Goal: Information Seeking & Learning: Learn about a topic

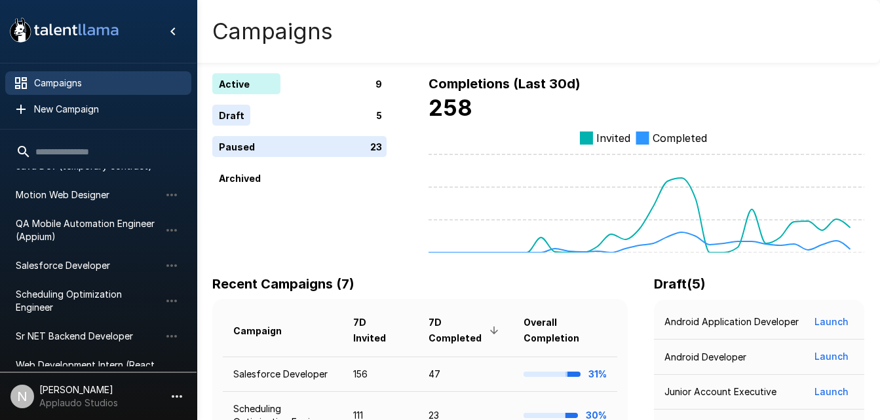
scroll to position [122, 0]
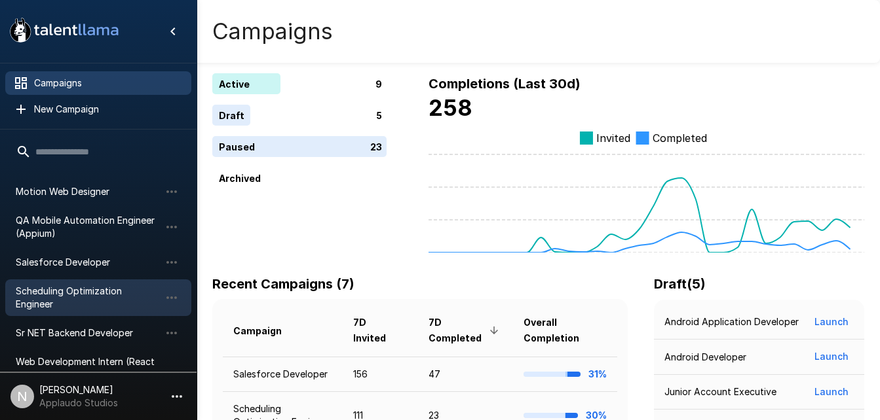
click at [111, 285] on span "Scheduling Optimization Engineer" at bounding box center [88, 298] width 144 height 26
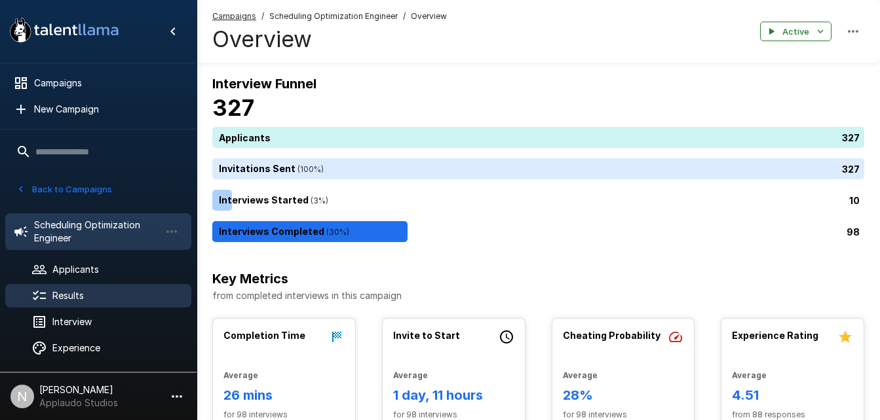
click at [84, 301] on span "Results" at bounding box center [116, 296] width 128 height 13
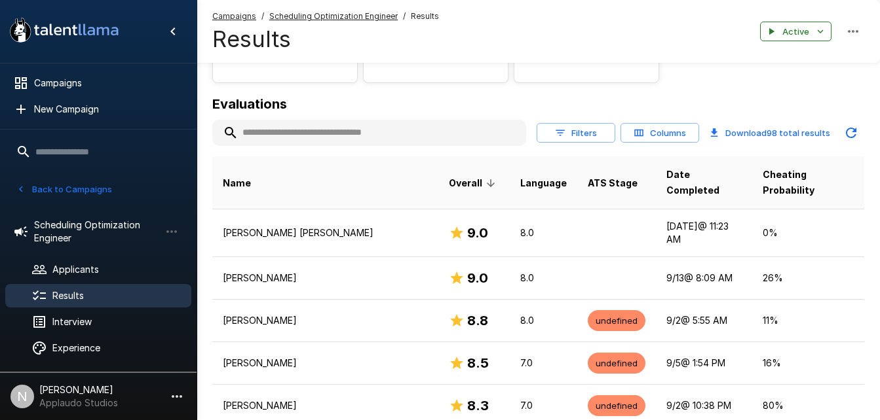
scroll to position [122, 0]
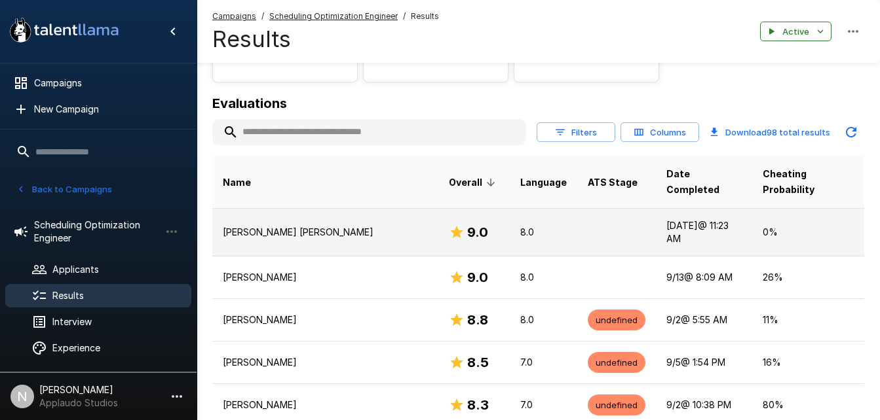
click at [577, 210] on td at bounding box center [616, 232] width 79 height 48
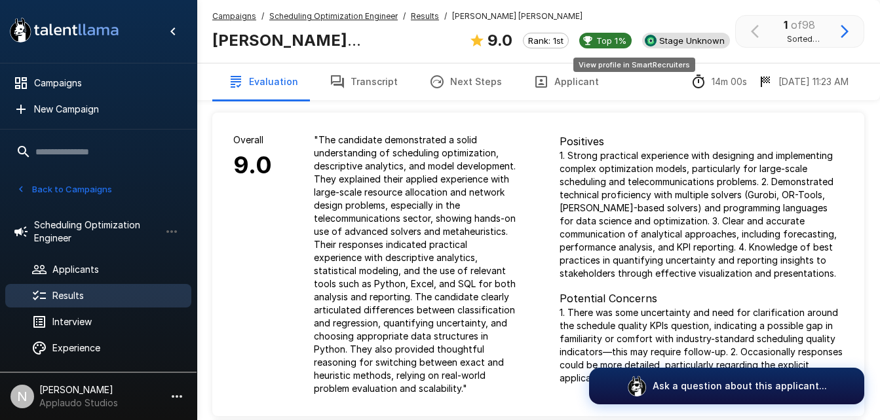
click at [654, 41] on span "Stage Unknown" at bounding box center [692, 40] width 76 height 10
click at [848, 32] on icon "button" at bounding box center [844, 31] width 8 height 13
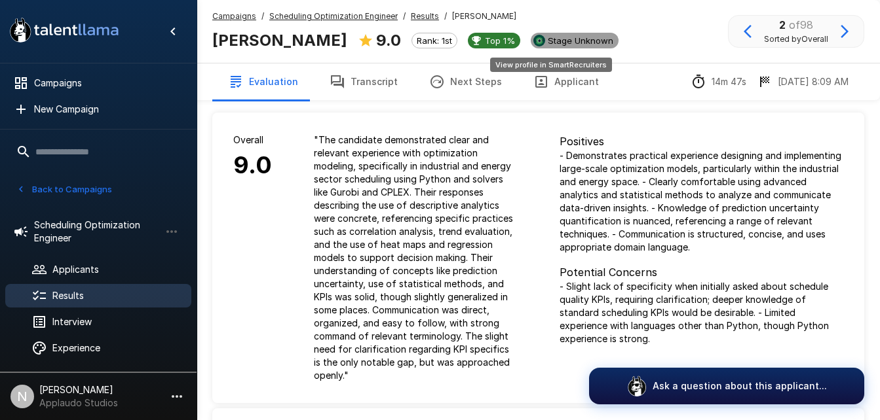
click at [553, 35] on div "Stage Unknown" at bounding box center [575, 41] width 88 height 16
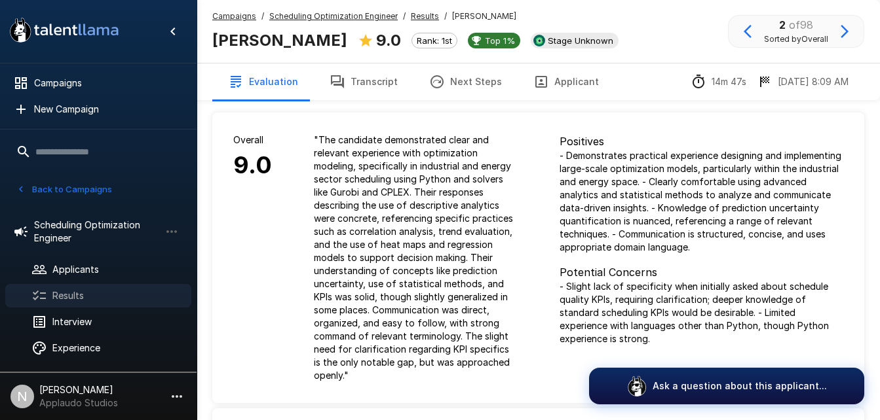
click at [101, 304] on div "Results" at bounding box center [98, 296] width 186 height 24
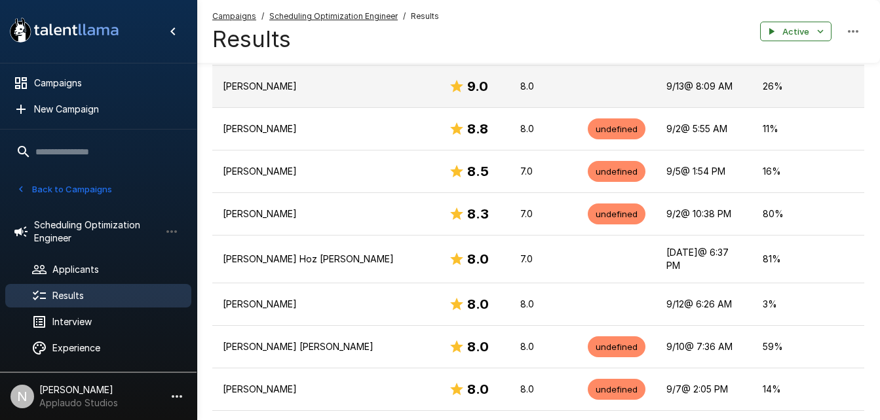
scroll to position [314, 0]
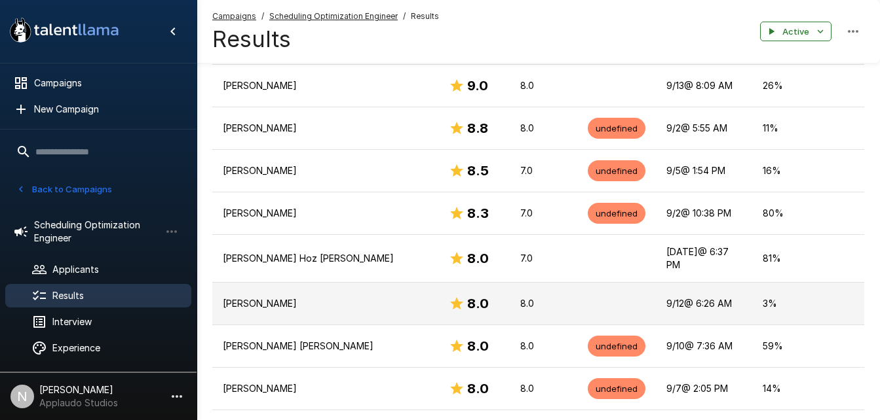
click at [358, 297] on p "[PERSON_NAME]" at bounding box center [325, 303] width 205 height 13
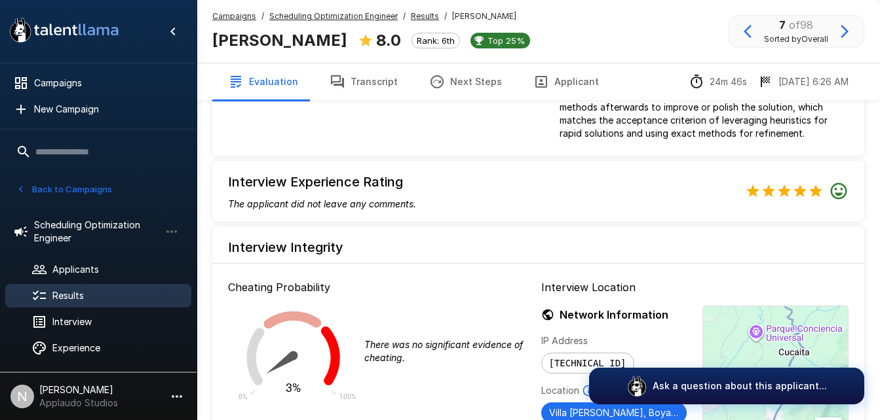
scroll to position [1239, 0]
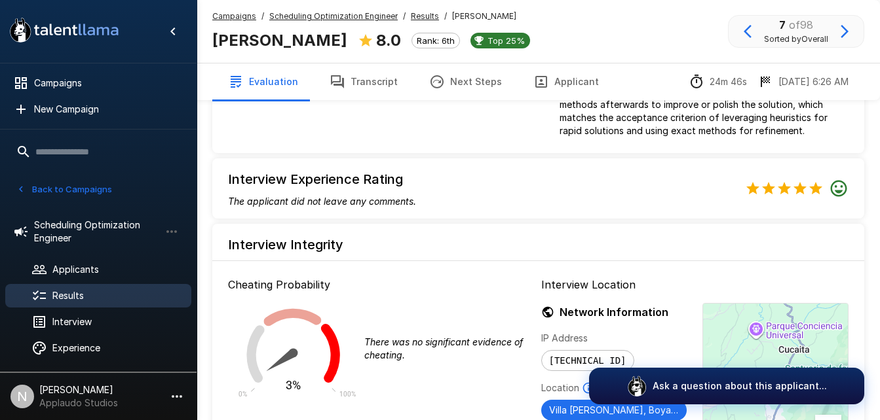
click at [131, 297] on span "Results" at bounding box center [116, 296] width 128 height 13
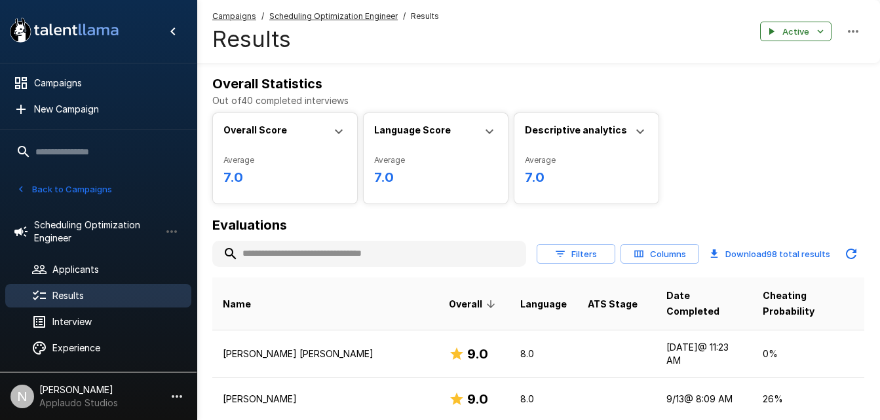
click at [310, 253] on input "text" at bounding box center [369, 254] width 314 height 24
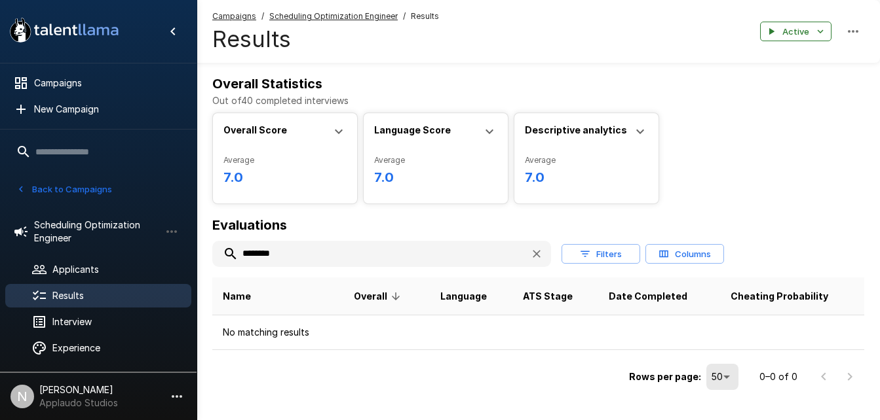
scroll to position [26, 0]
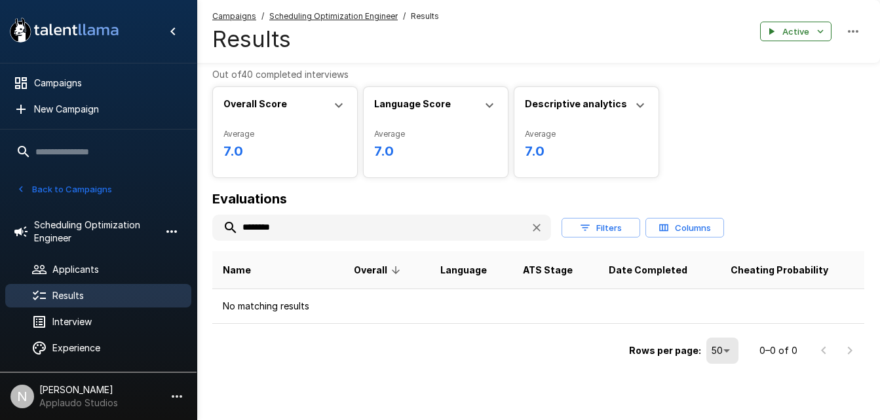
drag, startPoint x: 301, startPoint y: 229, endPoint x: 180, endPoint y: 231, distance: 121.2
click at [196, 231] on div ".st0{fill:#FFFFFF;} .st1{fill:#76a4ed;} Campaigns New Campaign Active 9 Data An…" at bounding box center [537, 197] width 683 height 447
type input "********"
click at [537, 235] on button "button" at bounding box center [537, 228] width 24 height 24
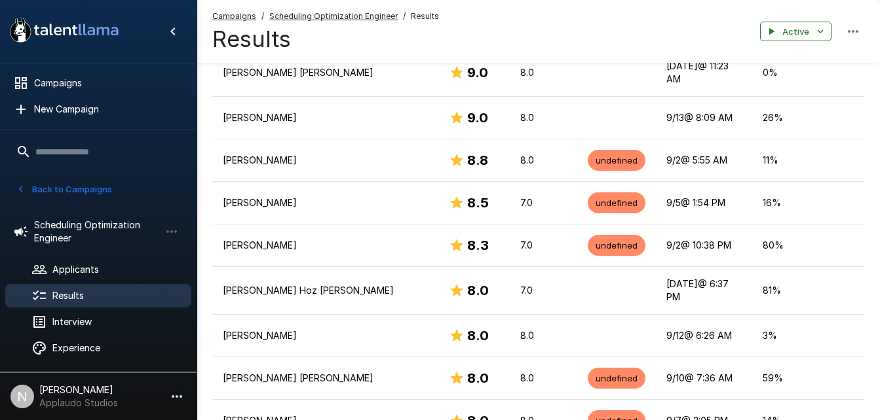
scroll to position [283, 0]
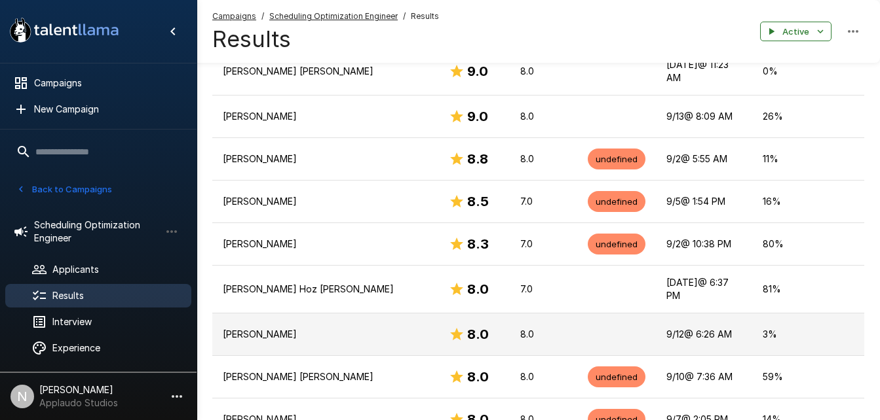
click at [302, 316] on td "[PERSON_NAME]" at bounding box center [325, 334] width 226 height 43
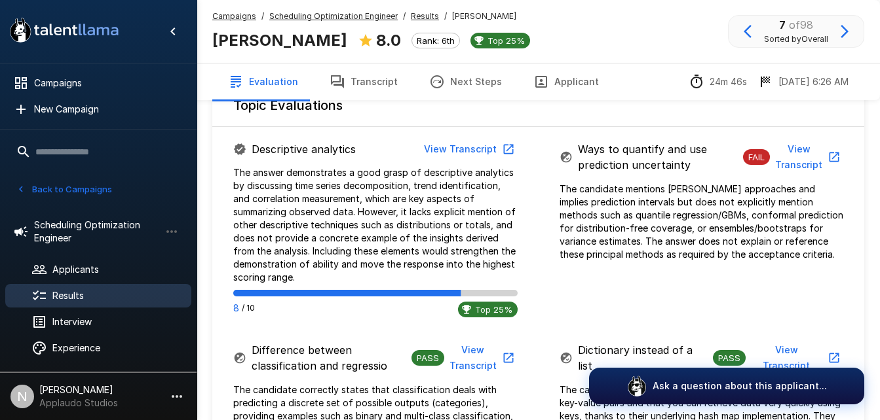
scroll to position [709, 0]
click at [445, 141] on button "View Transcript" at bounding box center [468, 149] width 99 height 24
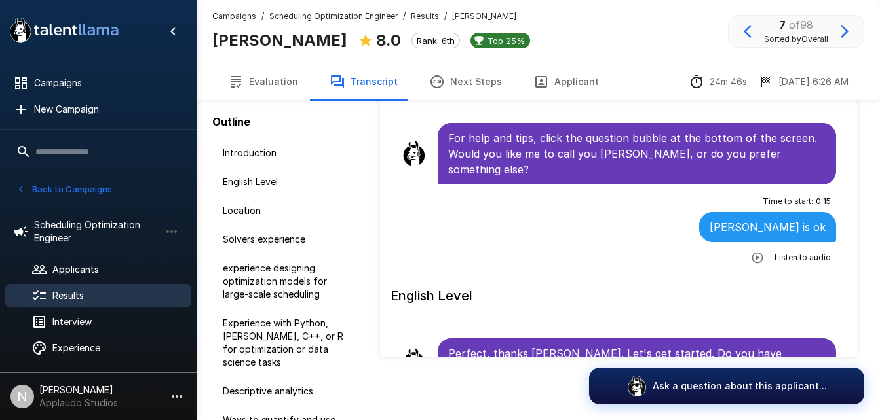
scroll to position [79, 0]
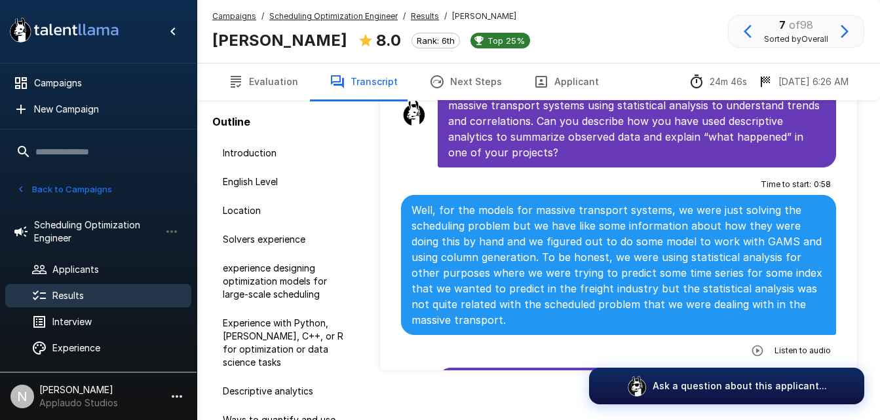
scroll to position [1455, 0]
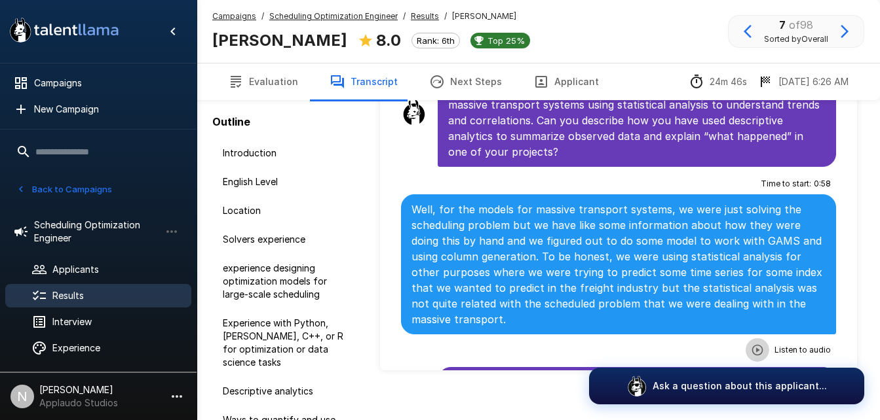
click at [746, 339] on button "button" at bounding box center [757, 351] width 24 height 24
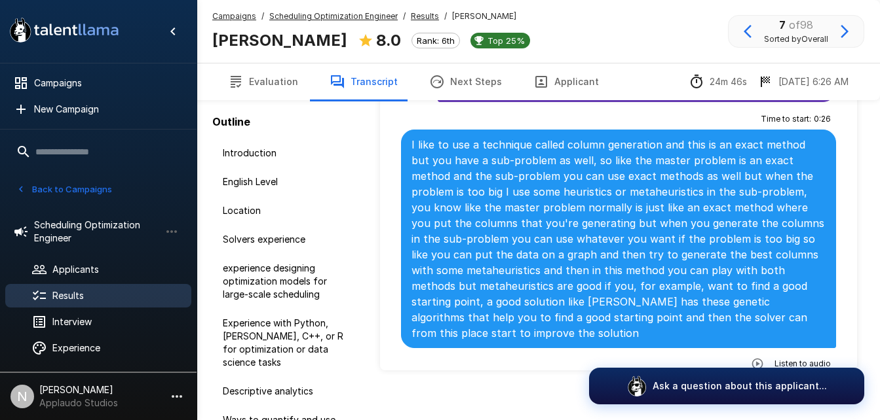
scroll to position [4034, 0]
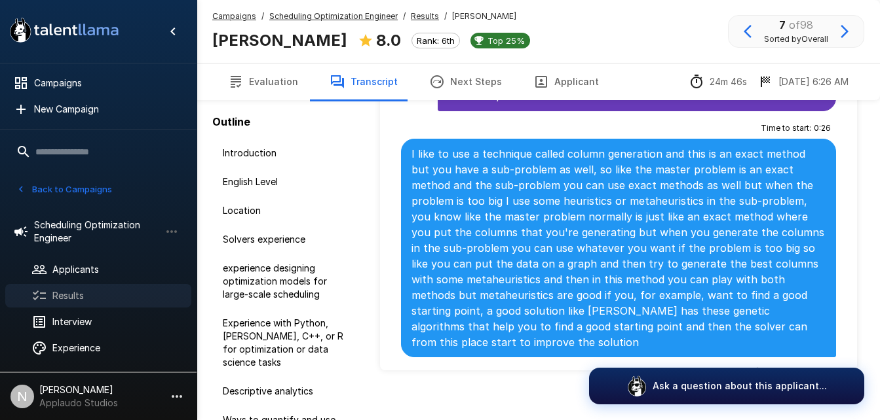
click at [79, 301] on span "Results" at bounding box center [116, 296] width 128 height 13
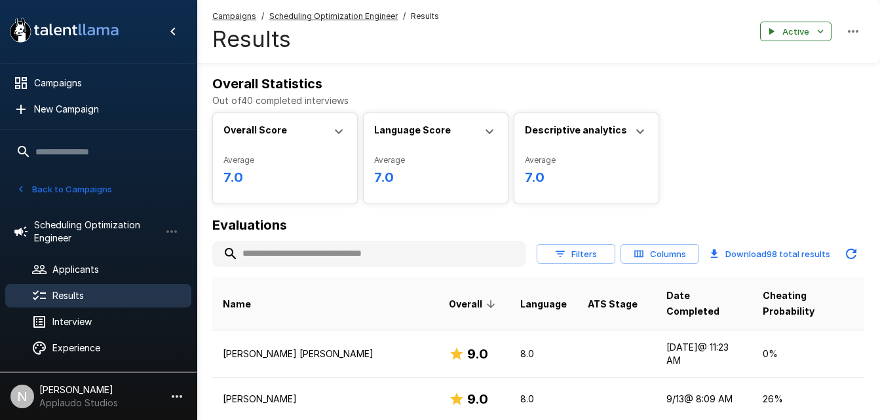
click at [291, 252] on input "text" at bounding box center [369, 254] width 314 height 24
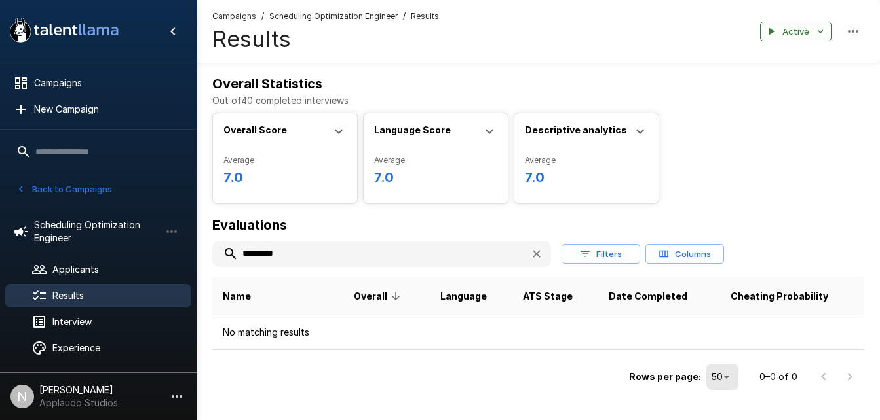
drag, startPoint x: 303, startPoint y: 252, endPoint x: 240, endPoint y: 250, distance: 62.9
click at [240, 250] on input "*********" at bounding box center [365, 254] width 307 height 24
type input "*********"
click at [94, 297] on span "Results" at bounding box center [116, 296] width 128 height 13
click at [73, 294] on span "Results" at bounding box center [116, 296] width 128 height 13
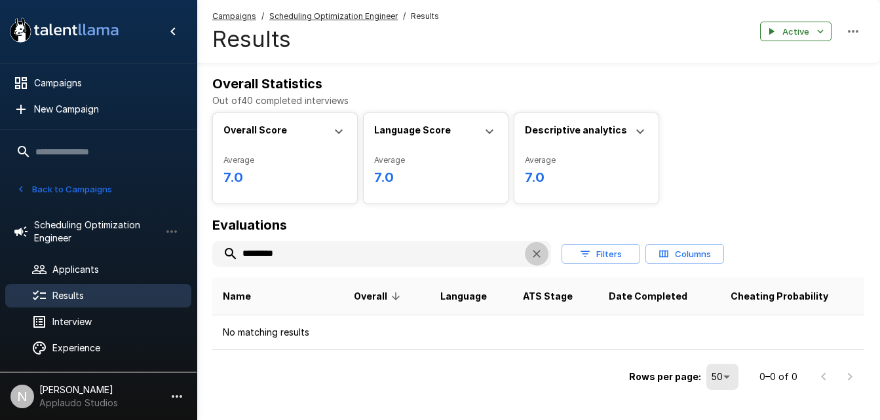
click at [537, 249] on icon "button" at bounding box center [536, 254] width 13 height 13
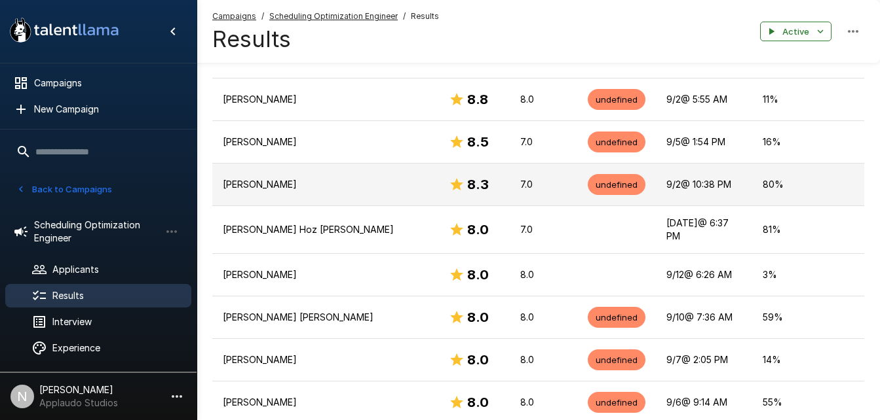
scroll to position [343, 0]
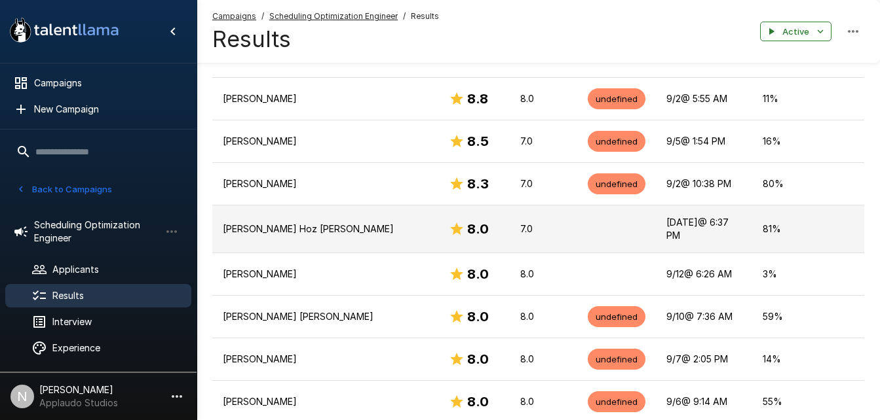
click at [282, 223] on p "[PERSON_NAME] Hoz [PERSON_NAME]" at bounding box center [325, 229] width 205 height 13
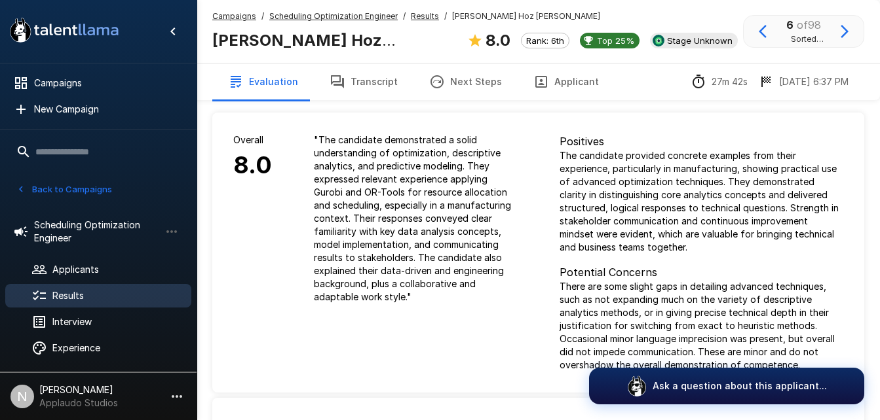
click at [404, 240] on p "" The candidate demonstrated a solid understanding of optimization, descriptive…" at bounding box center [416, 219] width 204 height 170
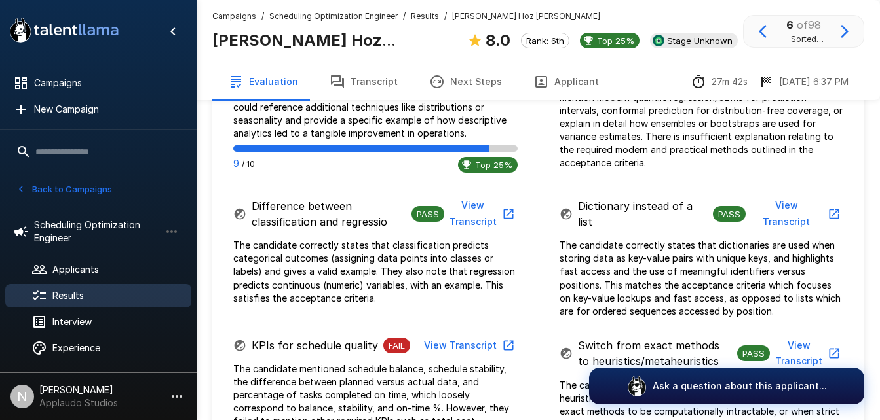
scroll to position [825, 0]
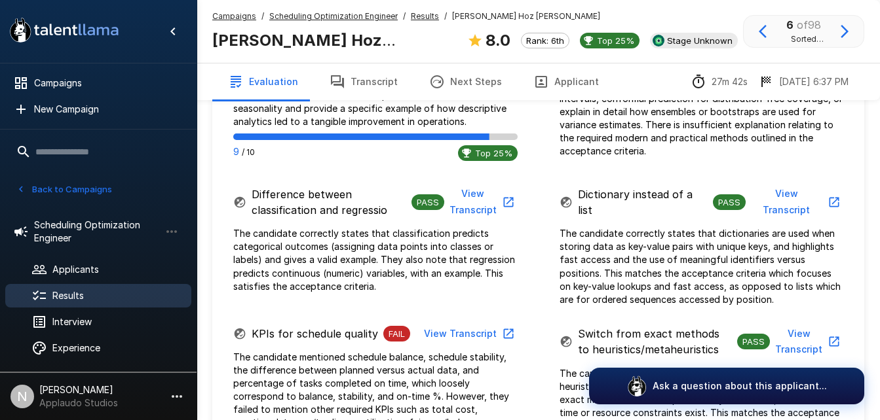
click at [475, 200] on button "View Transcript" at bounding box center [480, 202] width 73 height 40
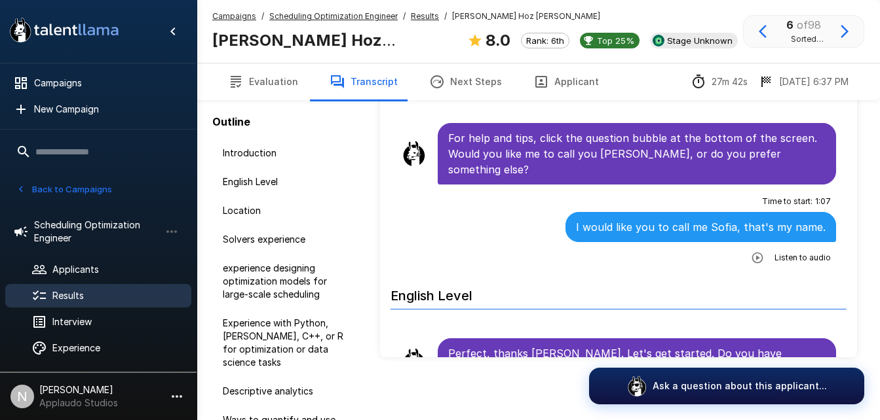
scroll to position [79, 0]
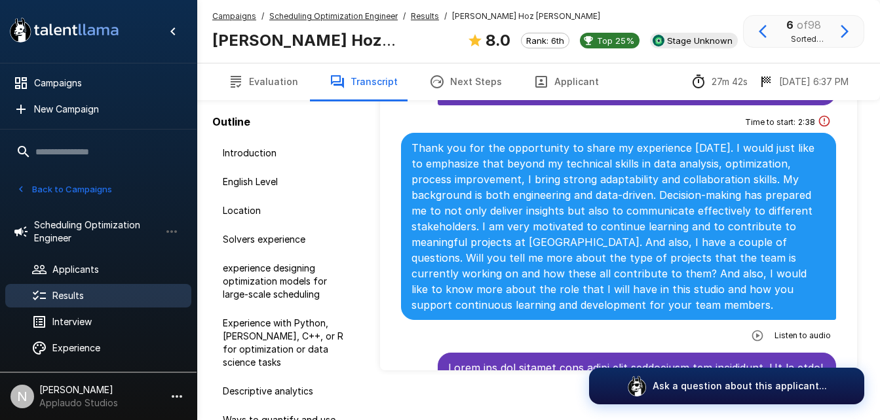
scroll to position [3517, 0]
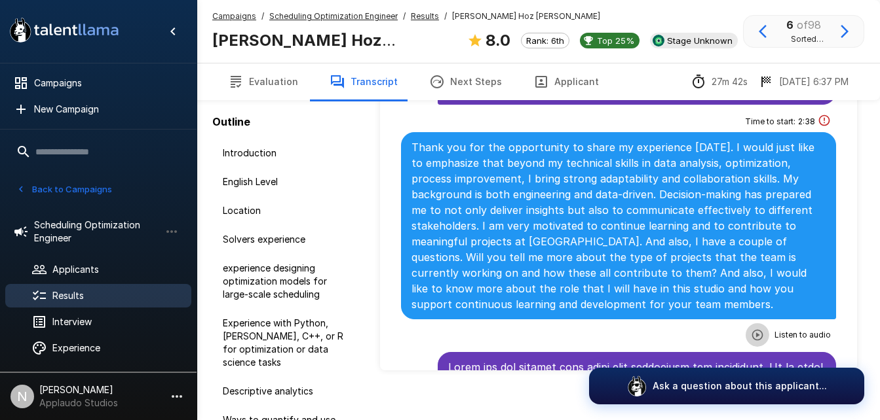
click at [751, 329] on icon "button" at bounding box center [757, 335] width 13 height 13
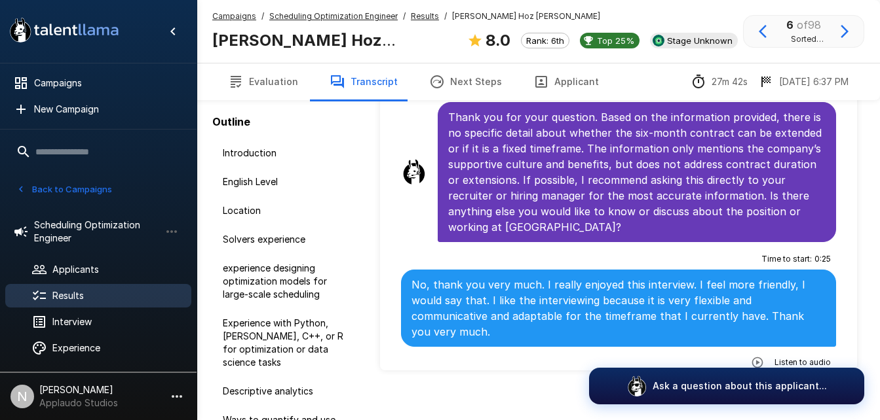
scroll to position [92, 0]
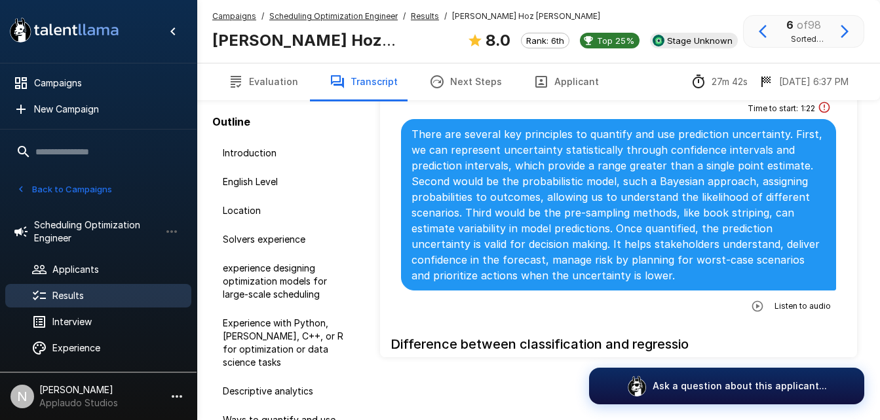
scroll to position [2000, 0]
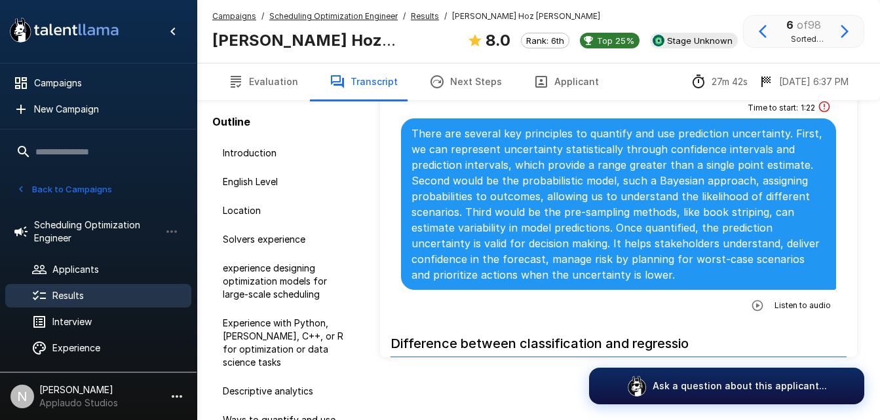
click at [751, 299] on icon "button" at bounding box center [757, 305] width 13 height 13
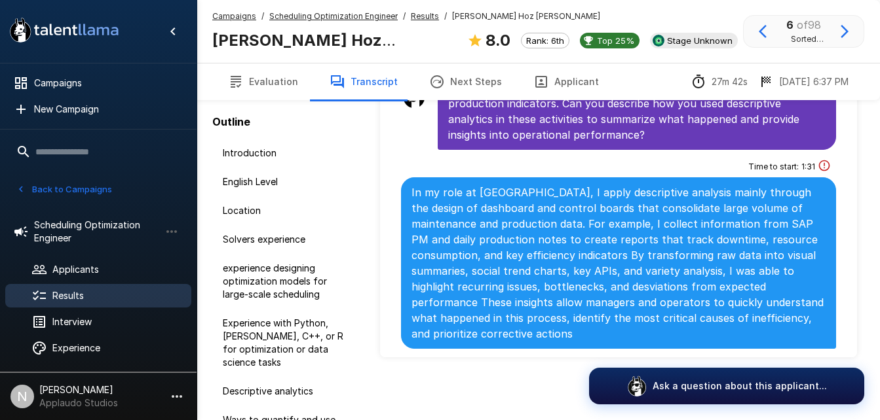
scroll to position [1605, 0]
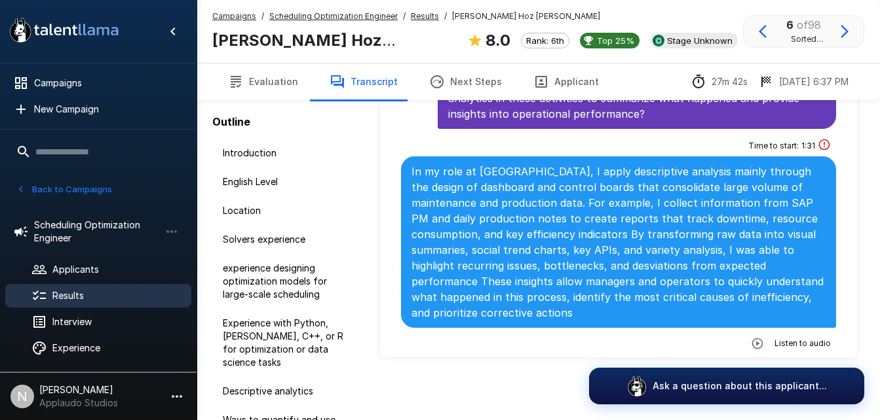
click at [757, 332] on button "button" at bounding box center [757, 344] width 24 height 24
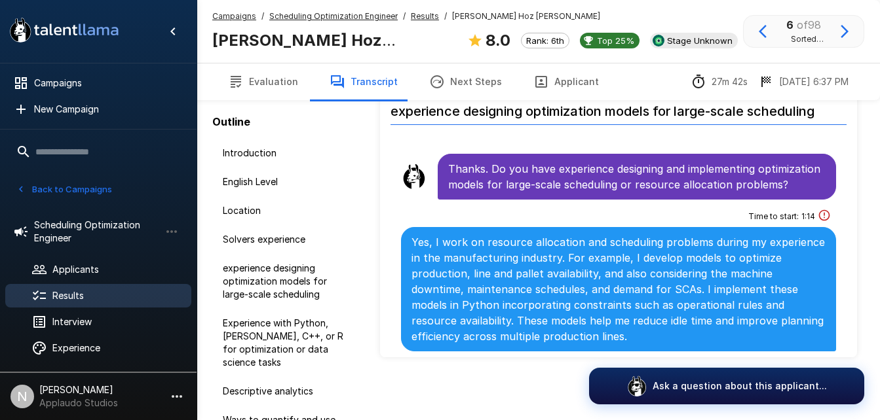
scroll to position [913, 0]
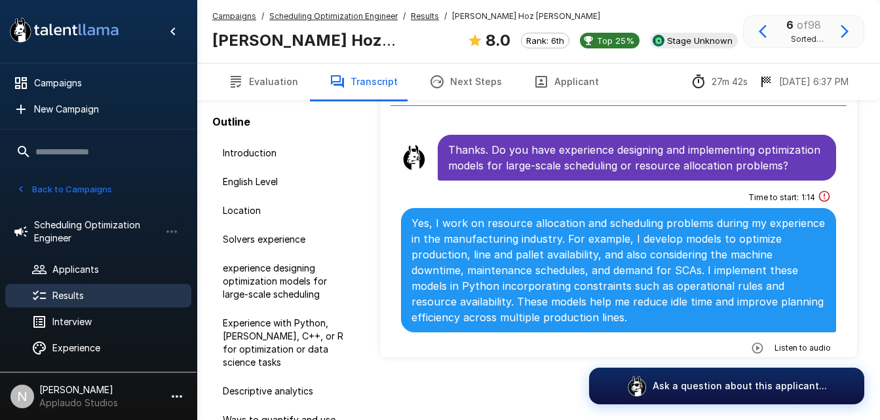
click at [754, 342] on icon "button" at bounding box center [757, 348] width 13 height 13
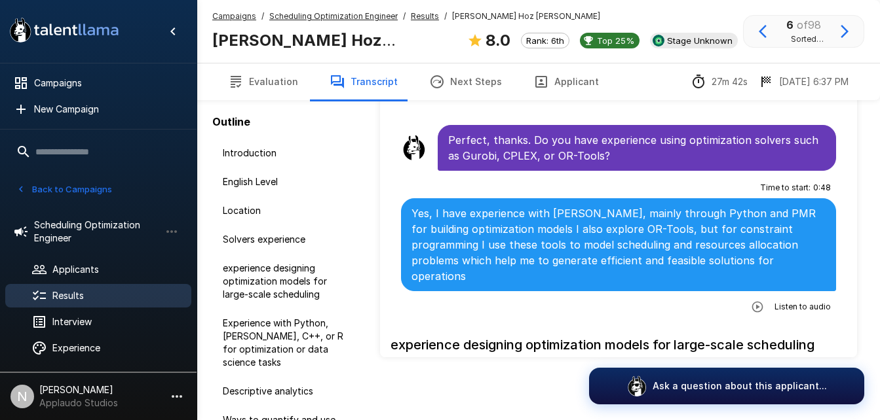
scroll to position [661, 0]
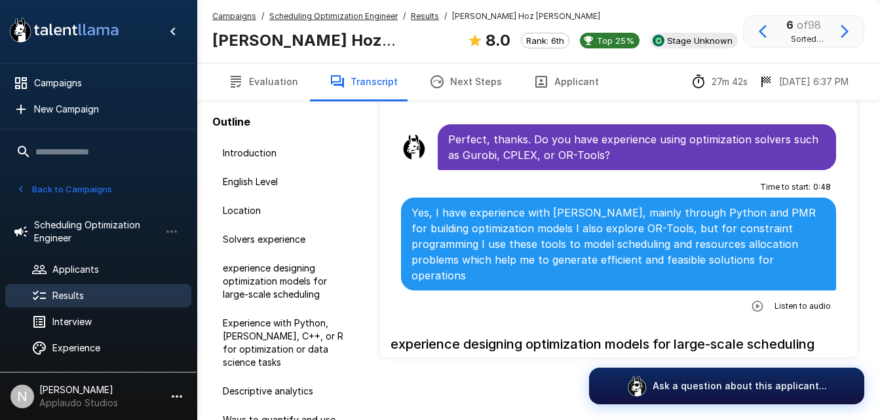
click at [751, 300] on icon "button" at bounding box center [757, 306] width 13 height 13
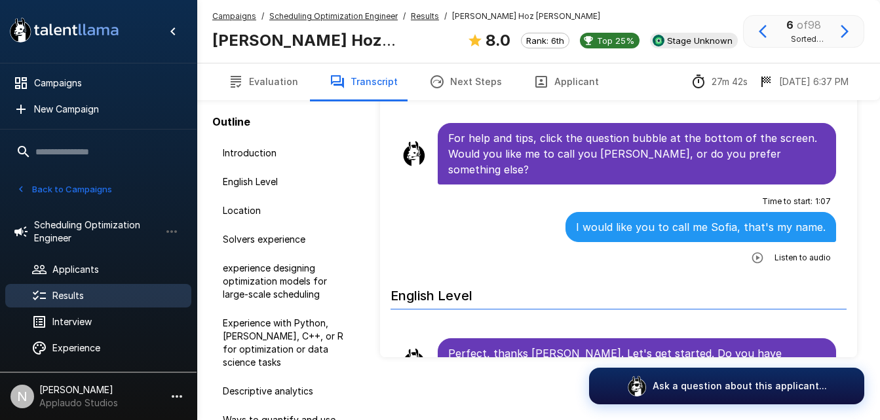
scroll to position [67, 0]
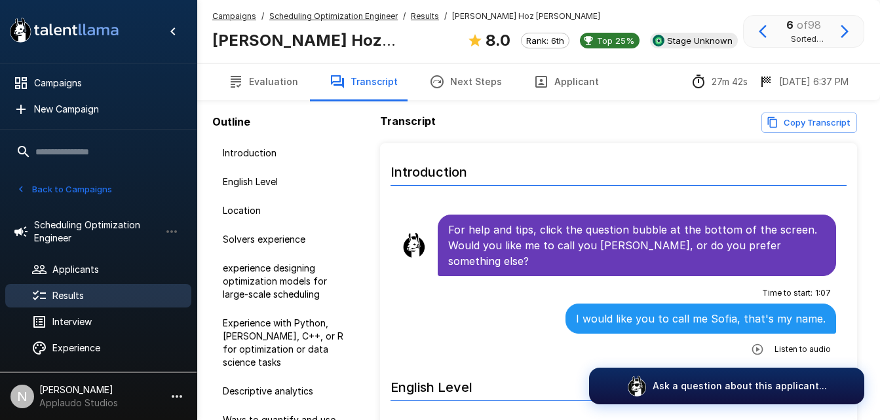
click at [755, 343] on icon "button" at bounding box center [757, 349] width 13 height 13
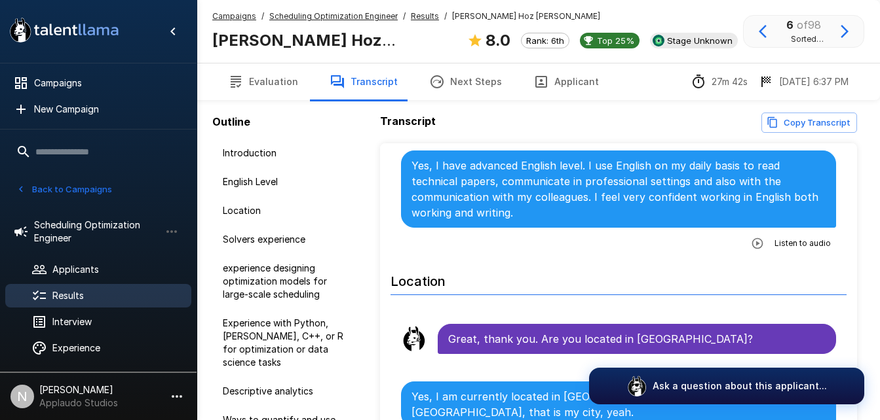
scroll to position [367, 0]
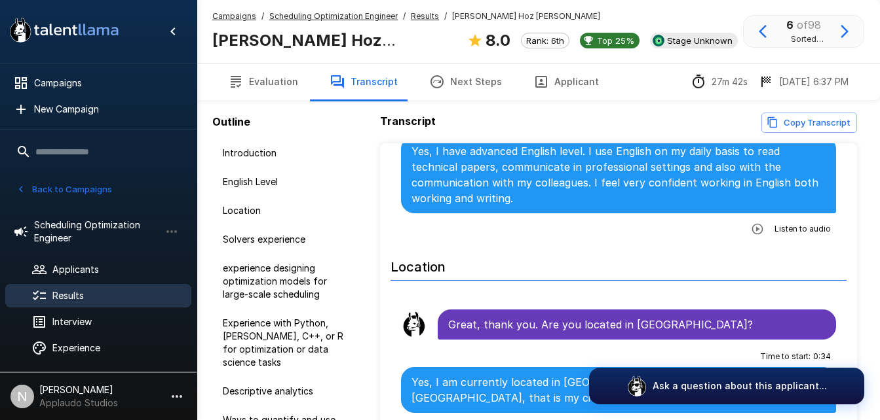
click at [753, 223] on icon "button" at bounding box center [756, 228] width 11 height 11
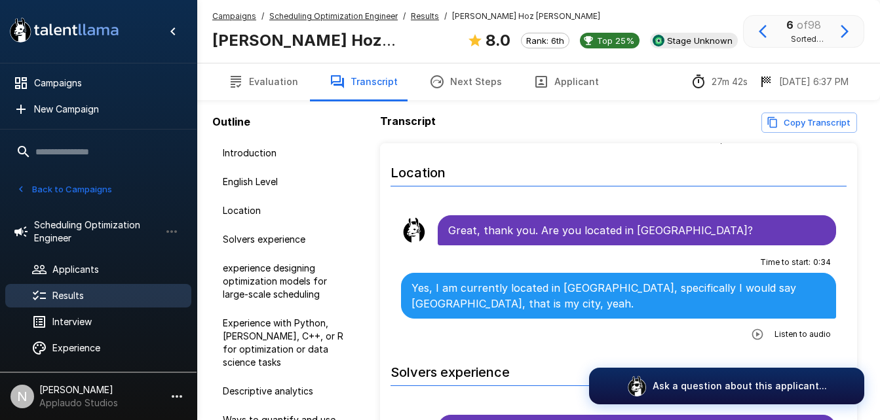
scroll to position [477, 0]
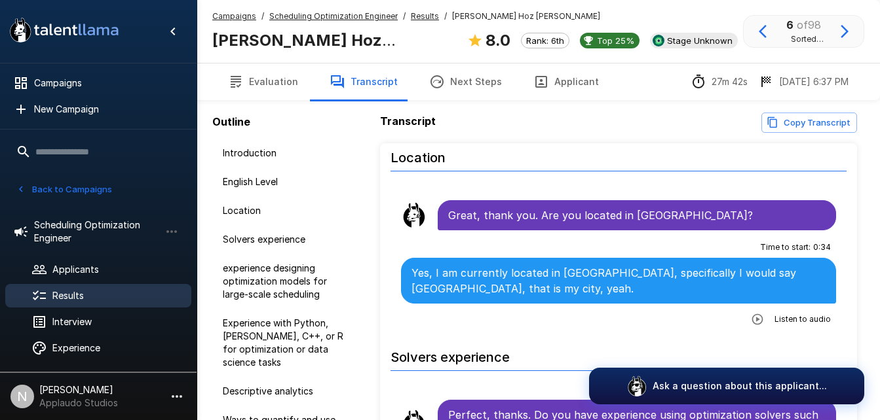
click at [751, 313] on icon "button" at bounding box center [757, 319] width 13 height 13
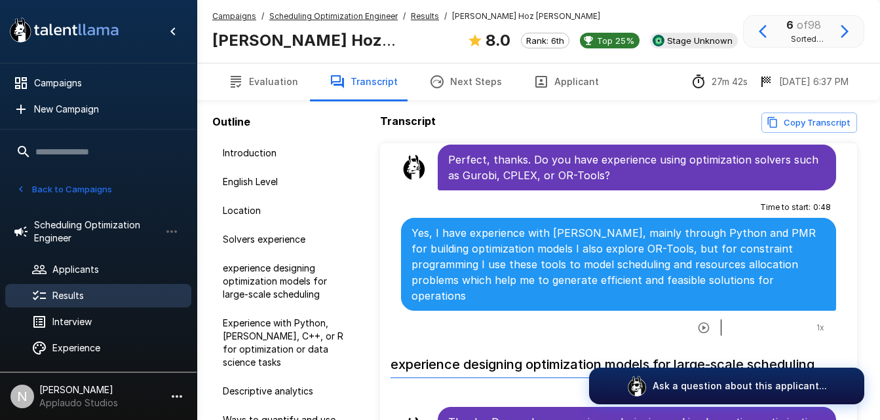
scroll to position [733, 0]
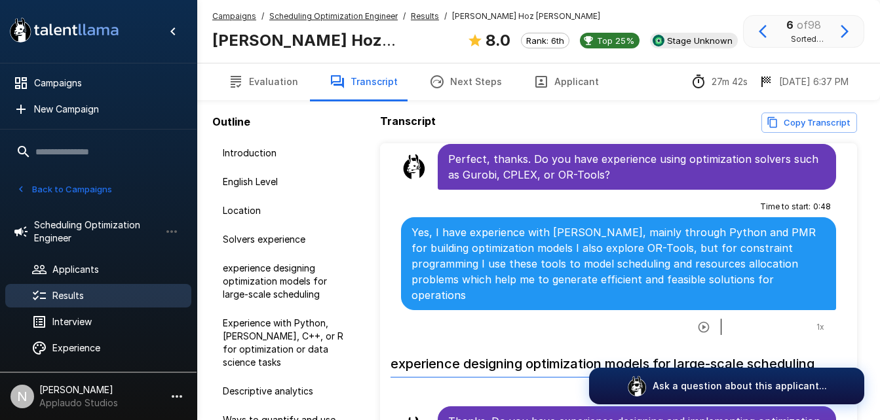
click at [698, 322] on icon "button" at bounding box center [703, 327] width 11 height 11
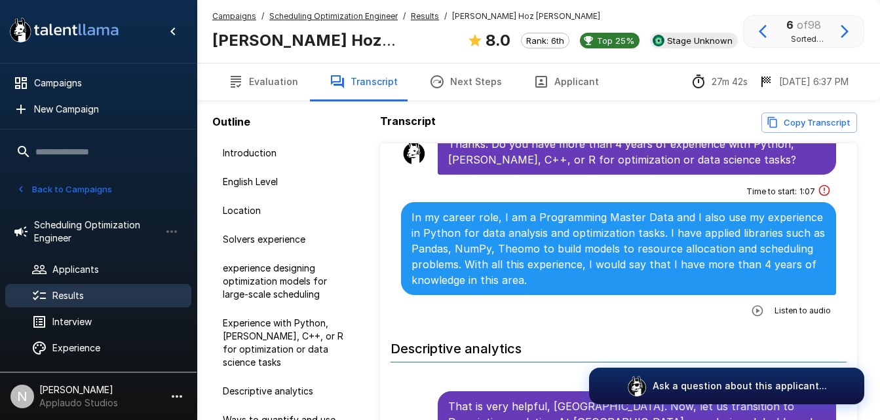
scroll to position [1330, 0]
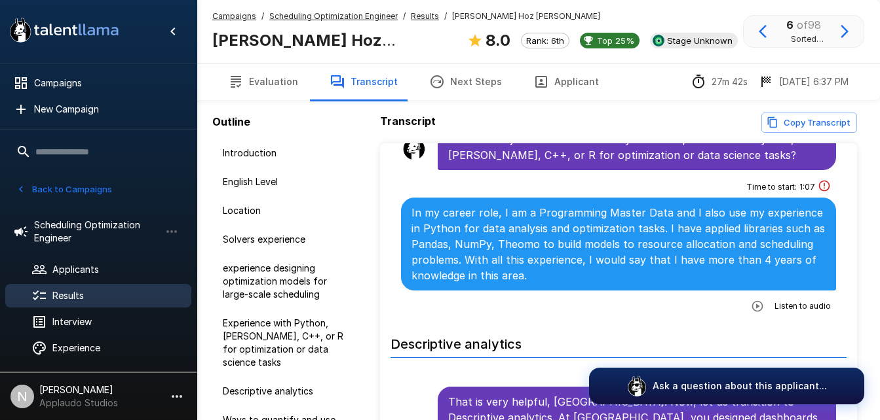
click at [756, 295] on button "button" at bounding box center [757, 307] width 24 height 24
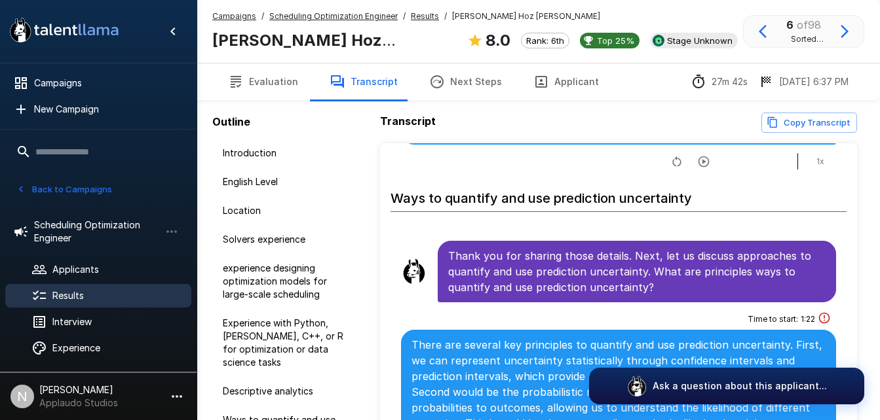
scroll to position [1920, 0]
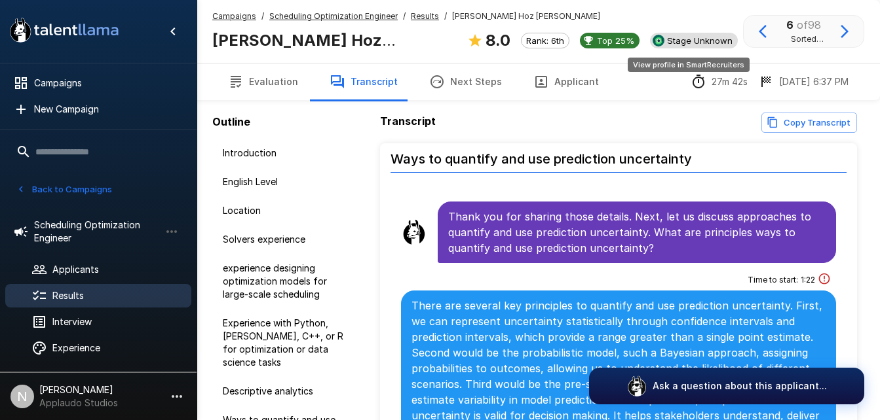
click at [684, 48] on div "View profile in SmartRecruiters" at bounding box center [688, 60] width 124 height 25
click at [672, 44] on span "Stage Unknown" at bounding box center [700, 40] width 76 height 10
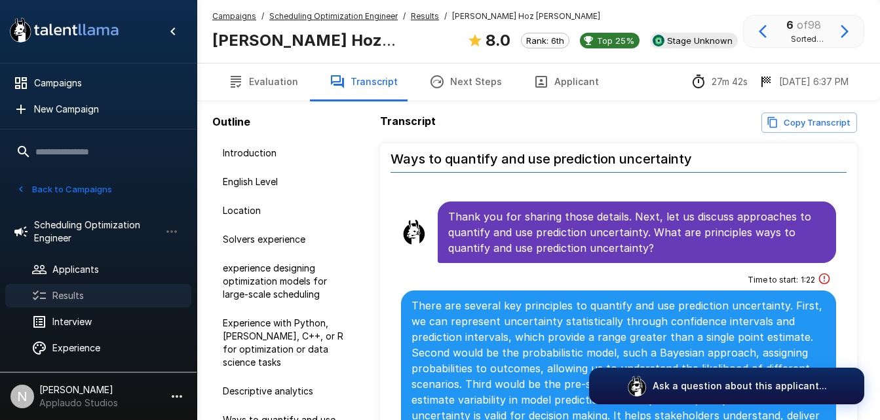
click at [75, 301] on span "Results" at bounding box center [116, 296] width 128 height 13
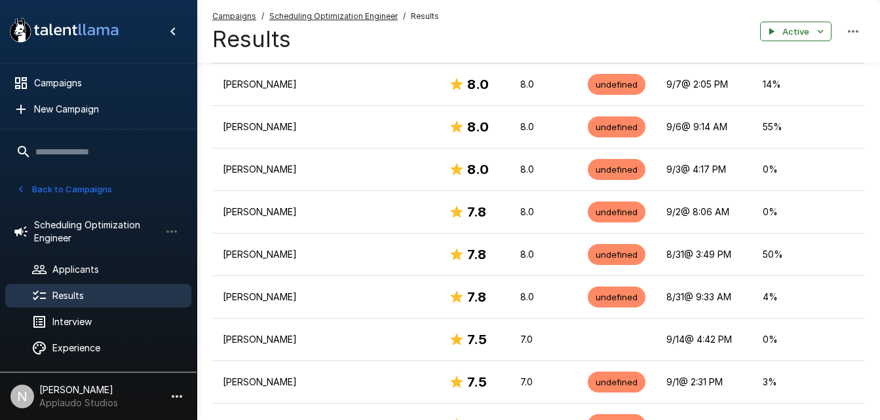
scroll to position [619, 0]
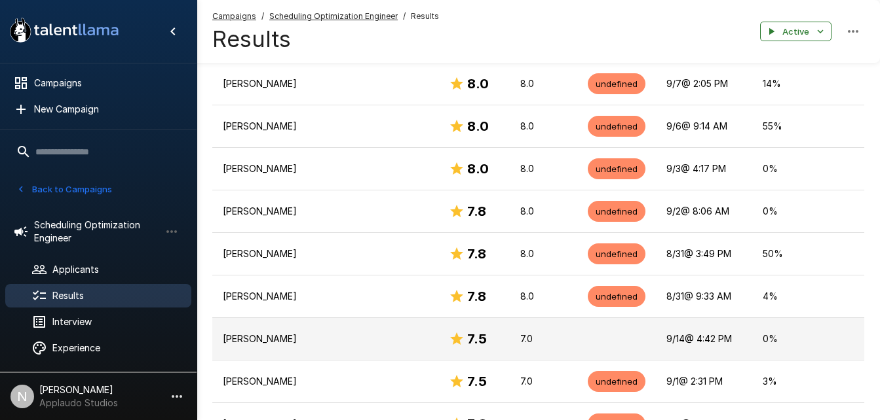
click at [359, 333] on p "[PERSON_NAME]" at bounding box center [325, 339] width 205 height 13
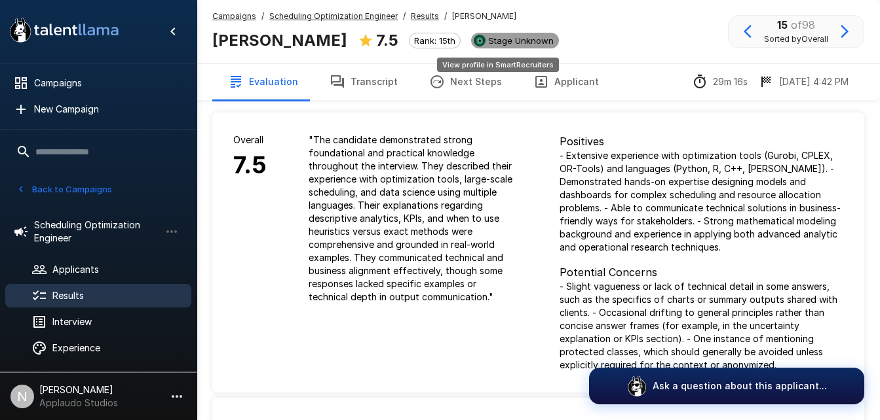
click at [503, 35] on span "Stage Unknown" at bounding box center [521, 40] width 76 height 10
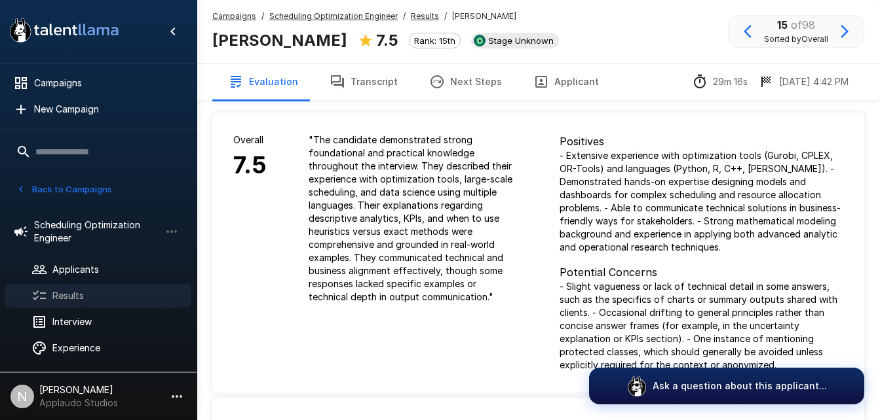
click at [95, 295] on span "Results" at bounding box center [116, 296] width 128 height 13
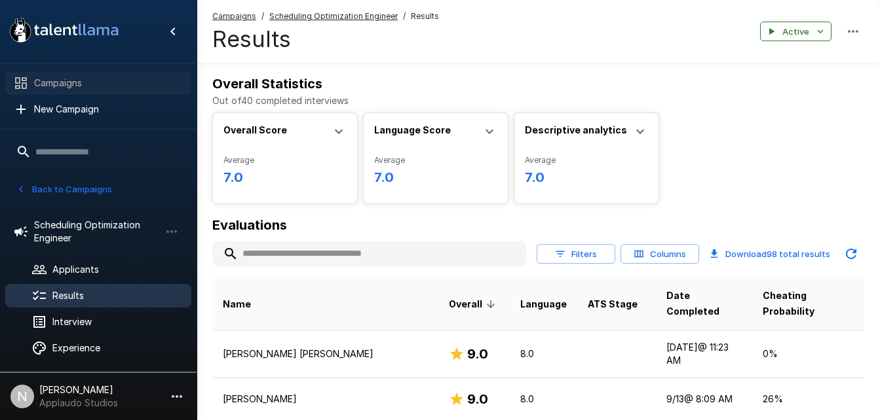
click at [83, 81] on span "Campaigns" at bounding box center [107, 83] width 147 height 13
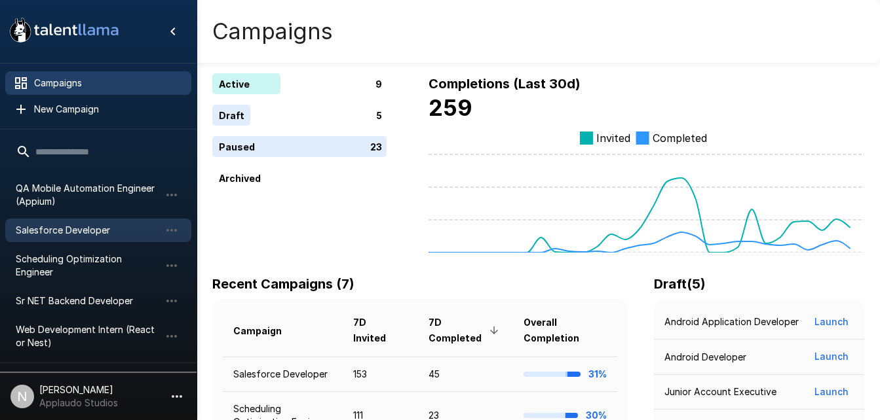
scroll to position [155, 0]
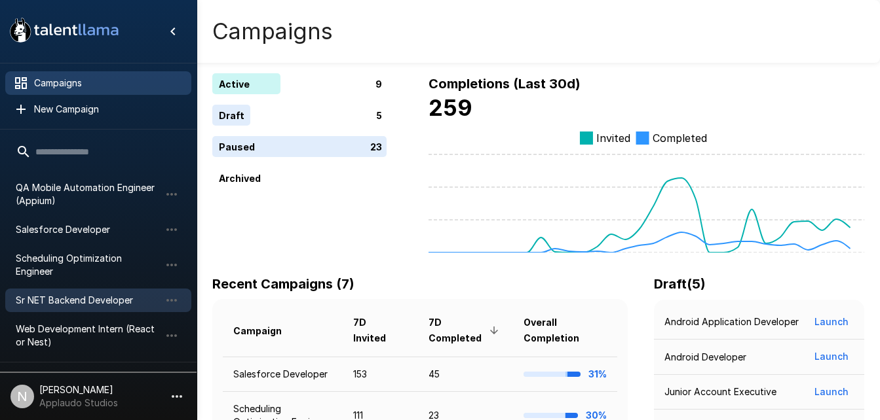
click at [84, 294] on span "Sr NET Backend Developer" at bounding box center [88, 300] width 144 height 13
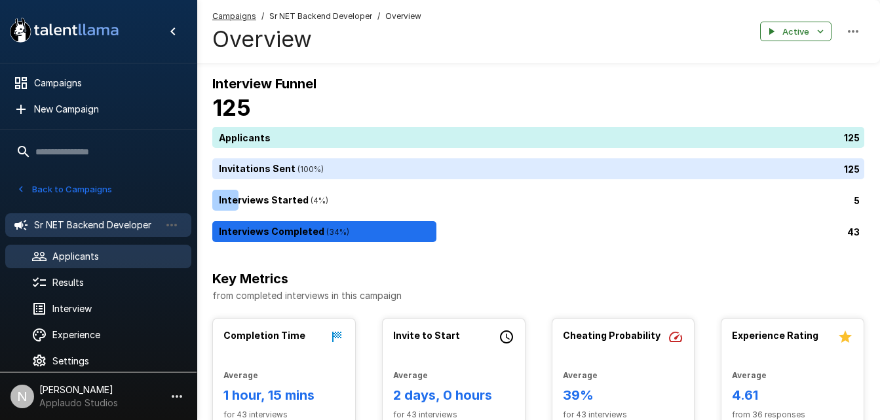
click at [108, 257] on span "Applicants" at bounding box center [116, 256] width 128 height 13
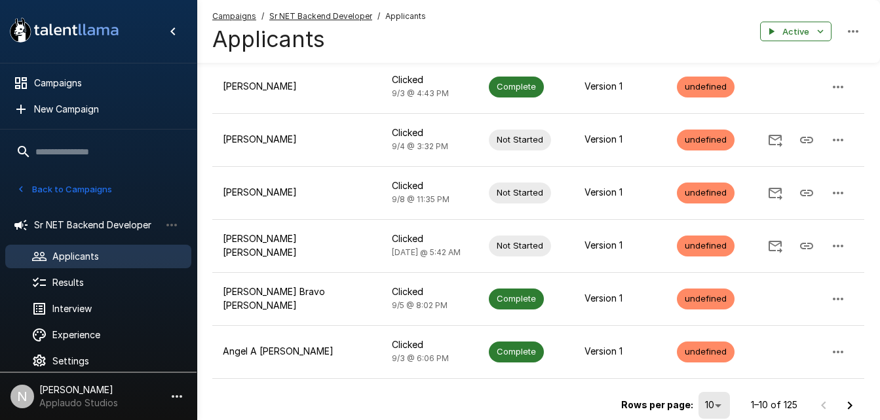
scroll to position [422, 0]
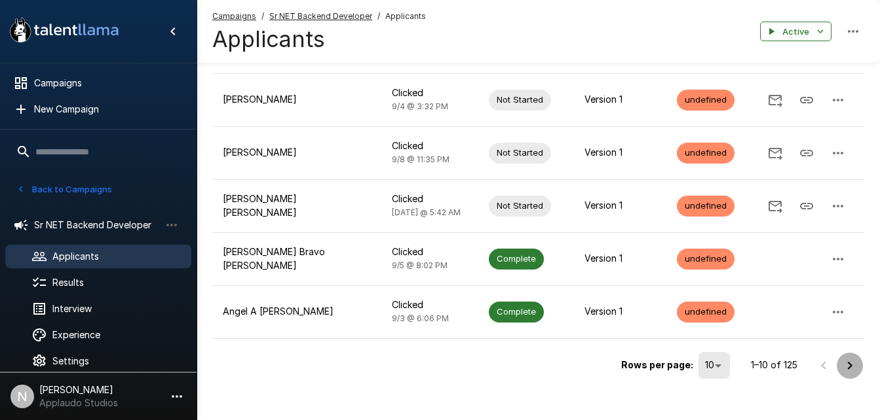
click at [848, 362] on icon "Go to next page" at bounding box center [850, 366] width 5 height 8
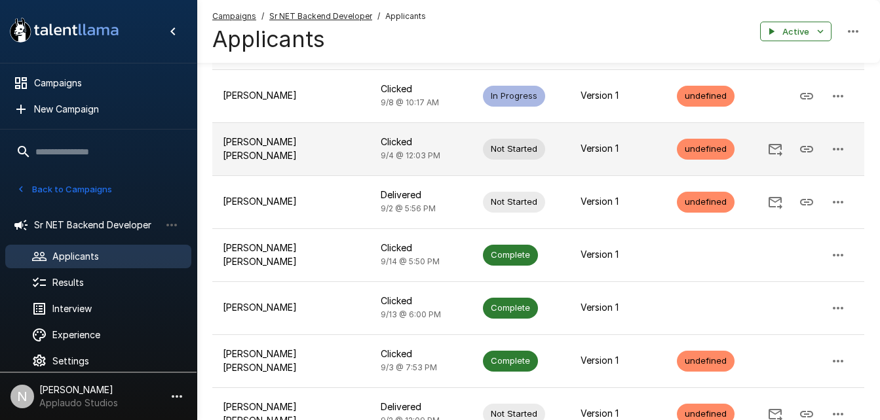
scroll to position [161, 0]
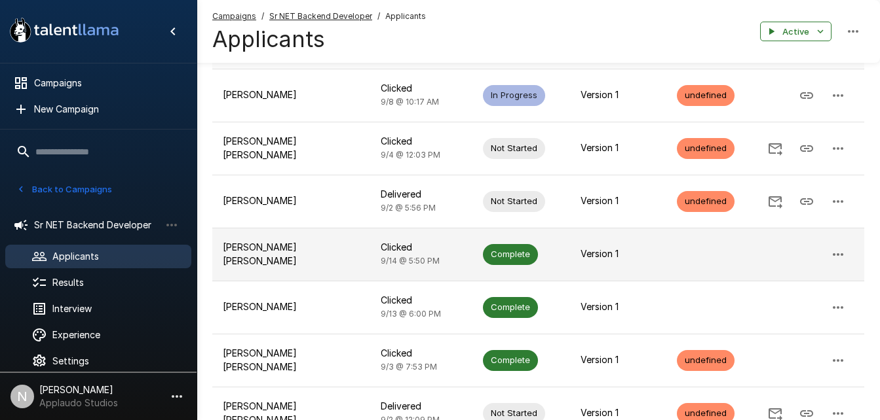
click at [280, 245] on td "[PERSON_NAME] [PERSON_NAME]" at bounding box center [291, 254] width 158 height 53
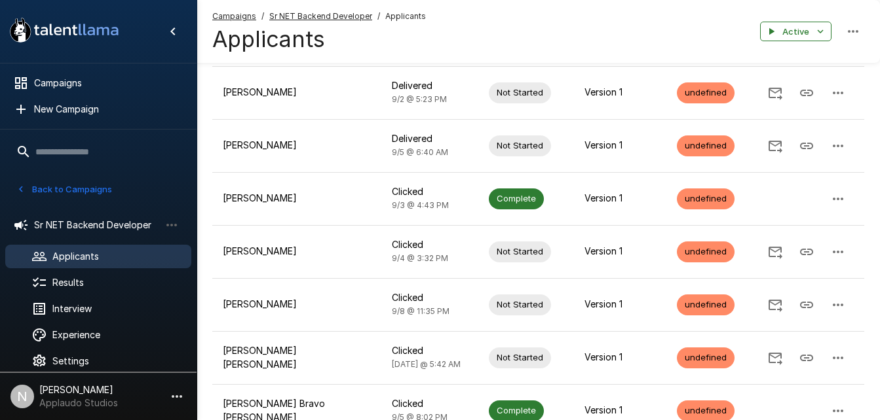
scroll to position [422, 0]
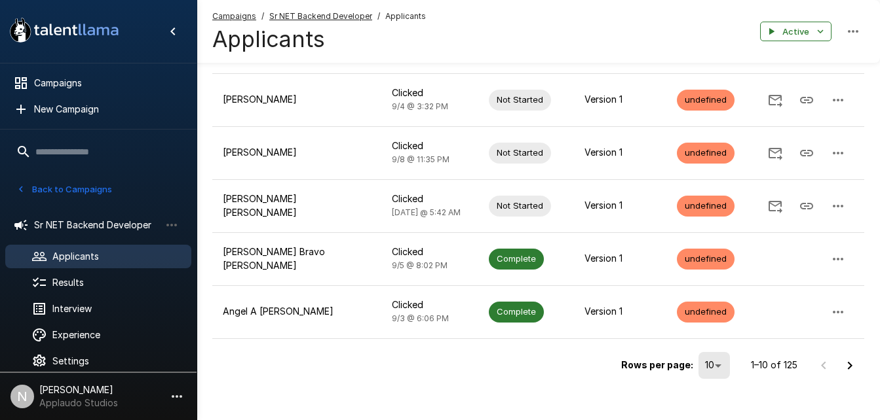
click at [843, 358] on icon "Go to next page" at bounding box center [850, 366] width 16 height 16
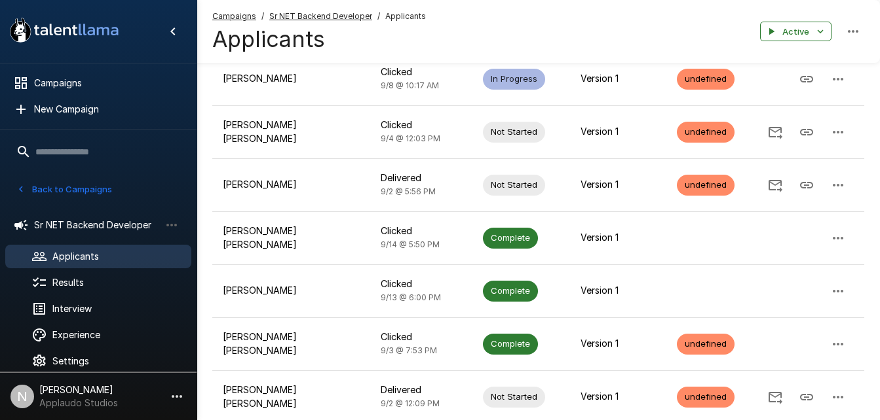
scroll to position [191, 0]
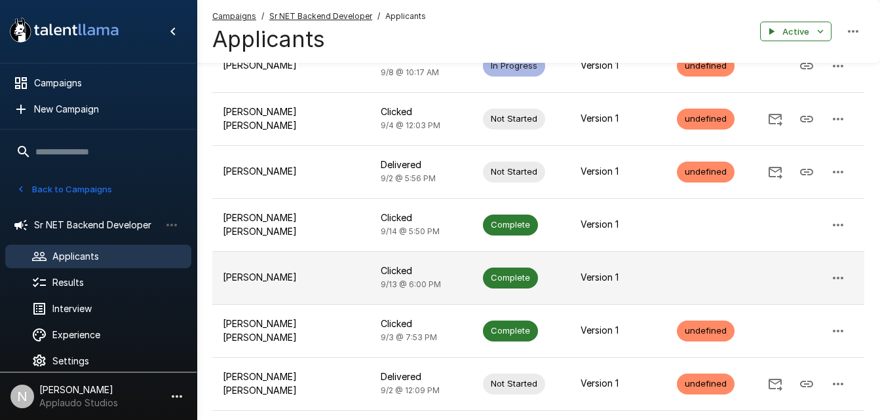
click at [335, 278] on p "[PERSON_NAME]" at bounding box center [291, 277] width 137 height 13
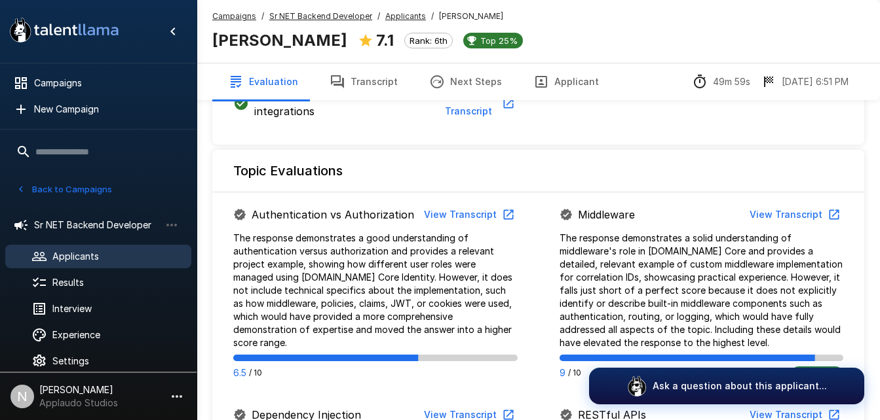
scroll to position [806, 0]
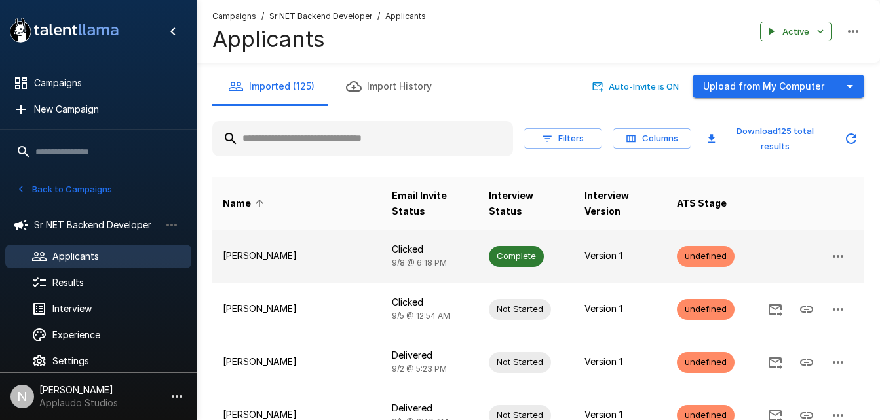
scroll to position [422, 0]
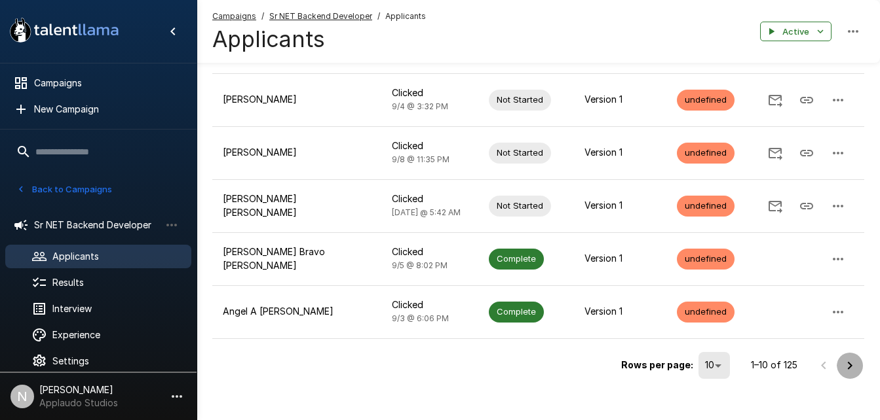
click at [853, 358] on icon "Go to next page" at bounding box center [850, 366] width 16 height 16
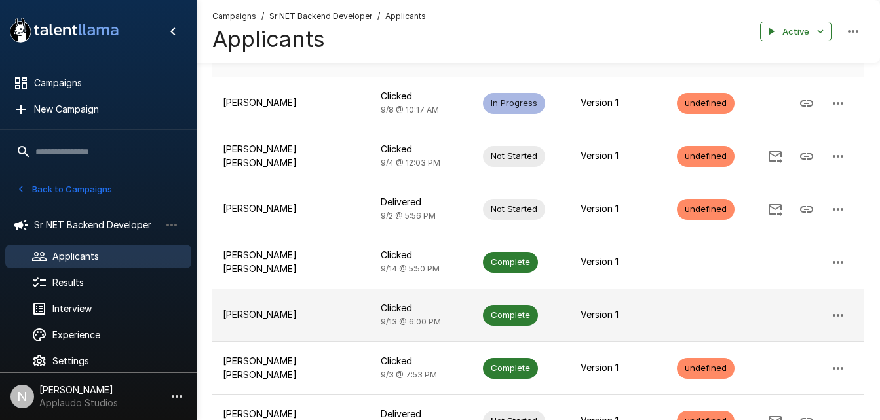
scroll to position [437, 0]
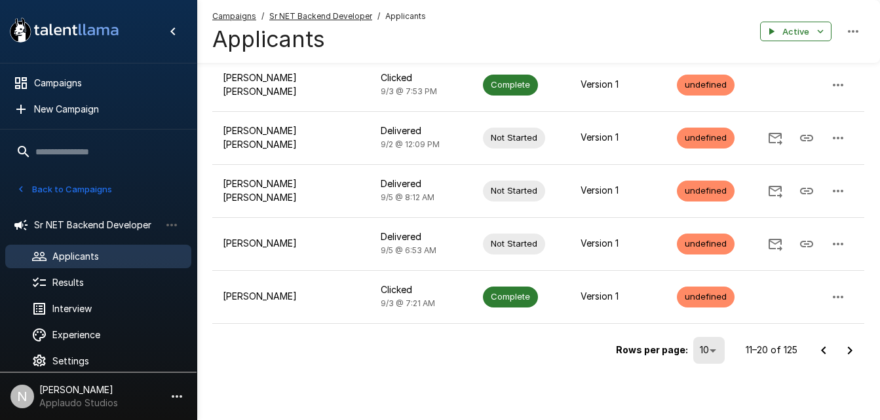
click at [851, 353] on icon "Go to next page" at bounding box center [850, 351] width 16 height 16
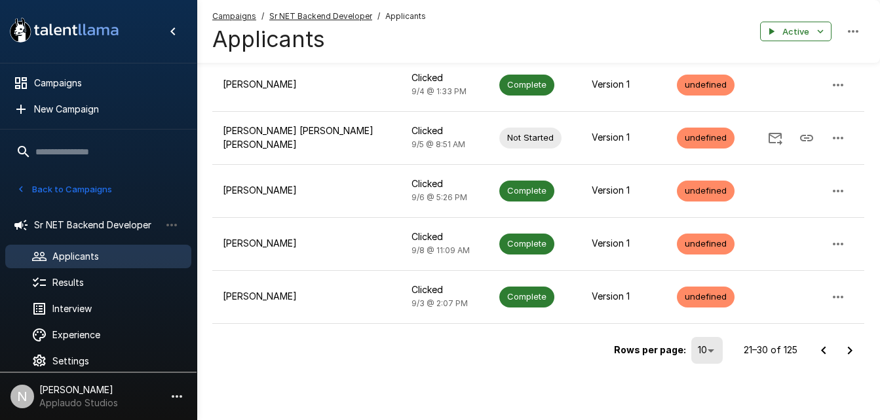
click at [848, 348] on icon "Go to next page" at bounding box center [850, 350] width 5 height 8
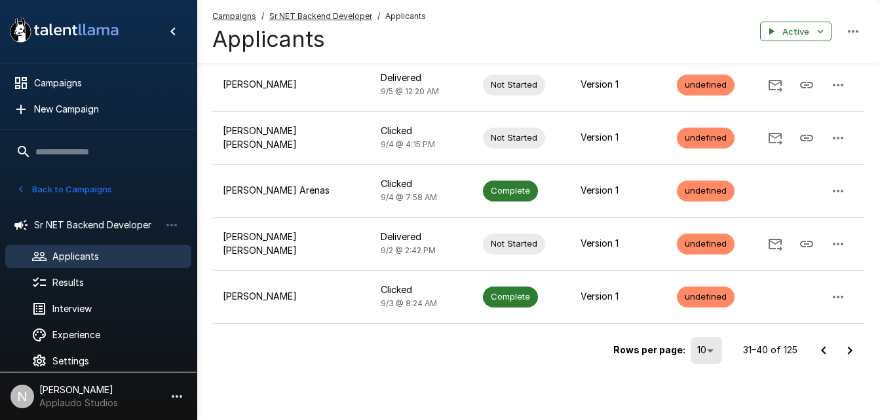
click at [848, 350] on icon "Go to next page" at bounding box center [850, 351] width 16 height 16
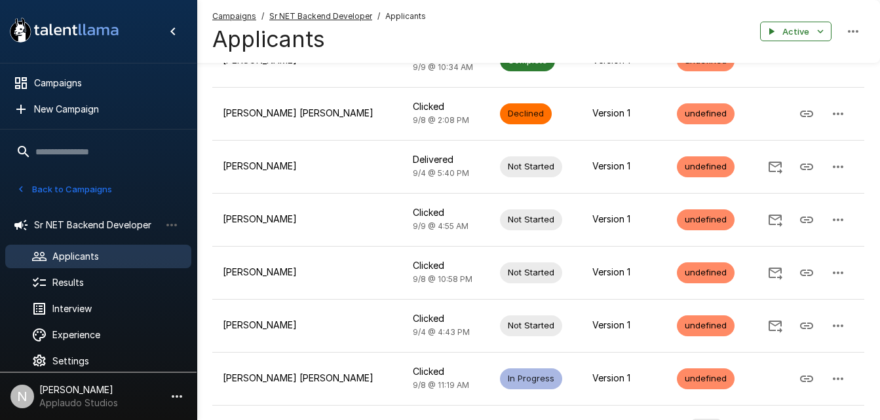
scroll to position [422, 0]
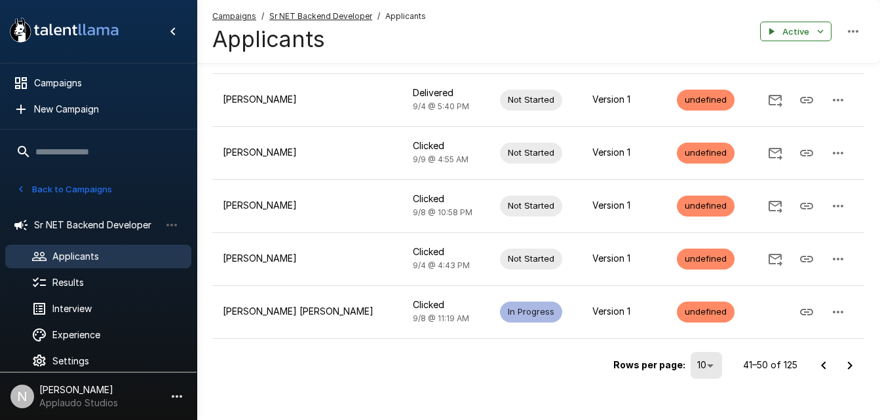
click at [851, 358] on icon "Go to next page" at bounding box center [850, 366] width 16 height 16
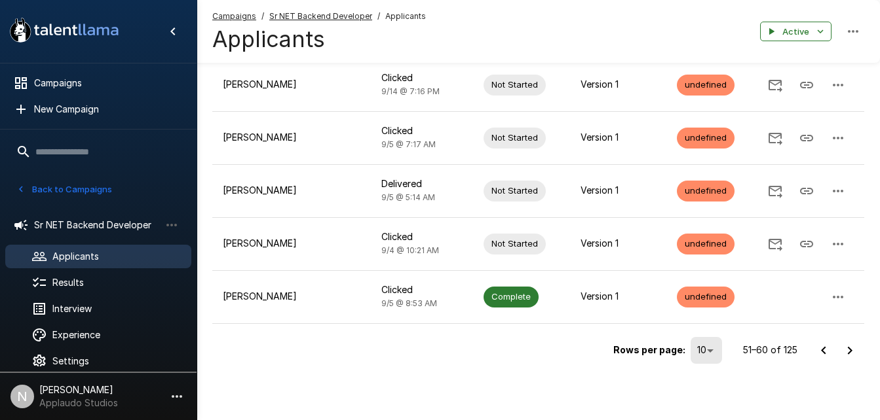
scroll to position [0, 0]
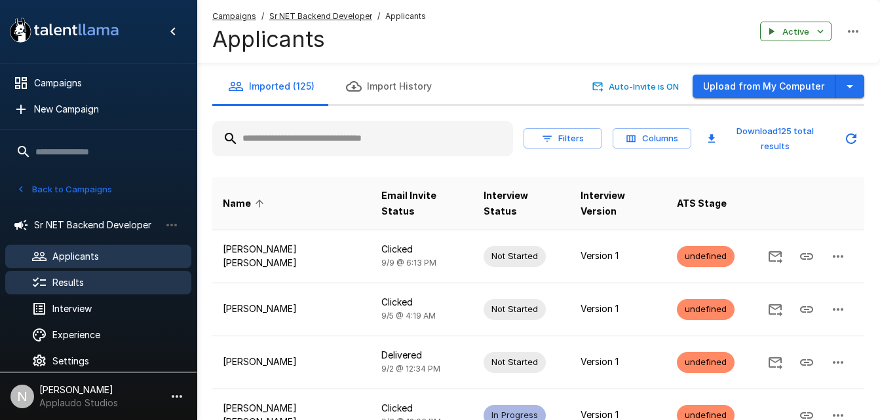
click at [75, 292] on div "Results" at bounding box center [98, 283] width 186 height 24
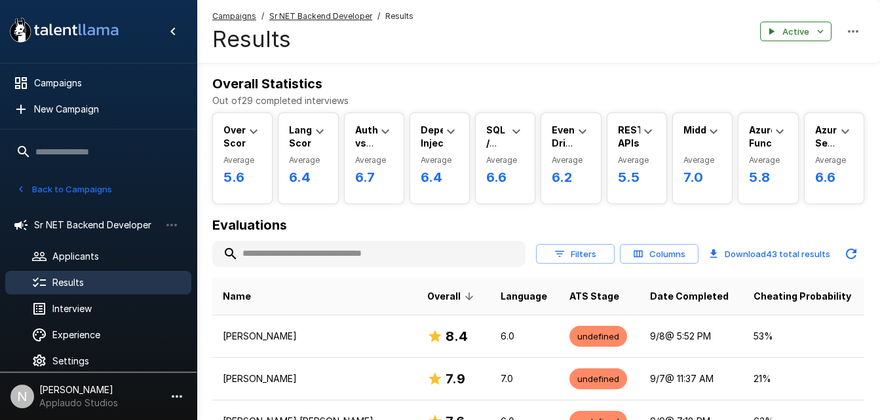
click at [348, 195] on div "Authentication vs Authorization Average 6.7 Min 3.5 Max 9.5 Median 6.5 Score Di…" at bounding box center [374, 158] width 59 height 90
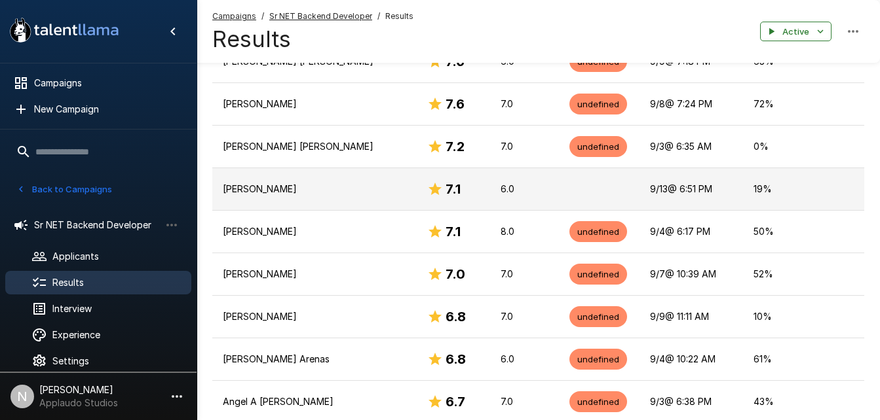
scroll to position [362, 0]
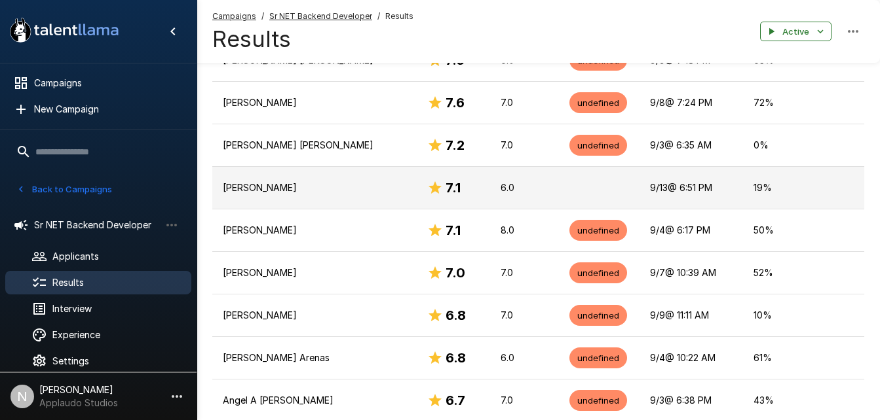
click at [307, 196] on td "[PERSON_NAME]" at bounding box center [314, 188] width 204 height 43
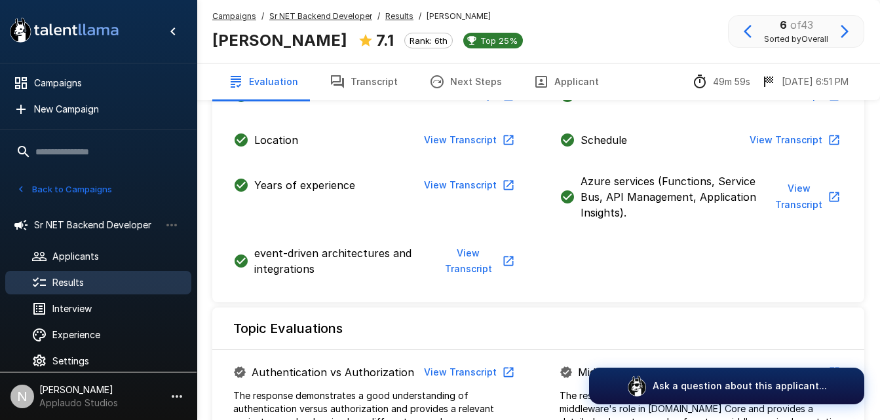
scroll to position [688, 0]
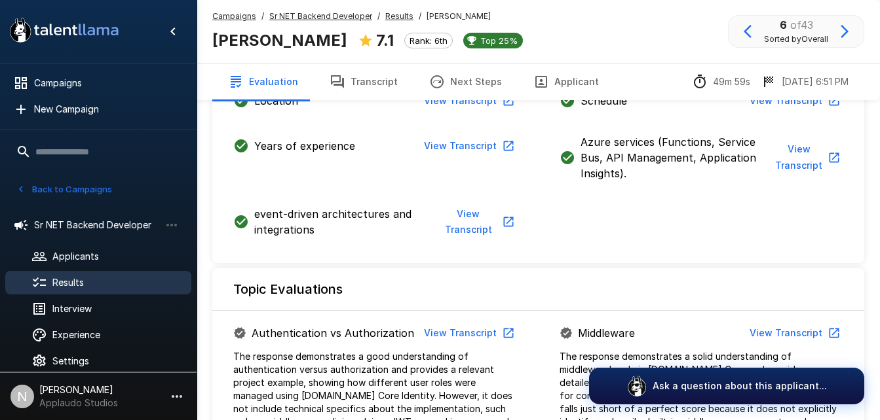
click at [487, 324] on button "View Transcript" at bounding box center [468, 334] width 99 height 24
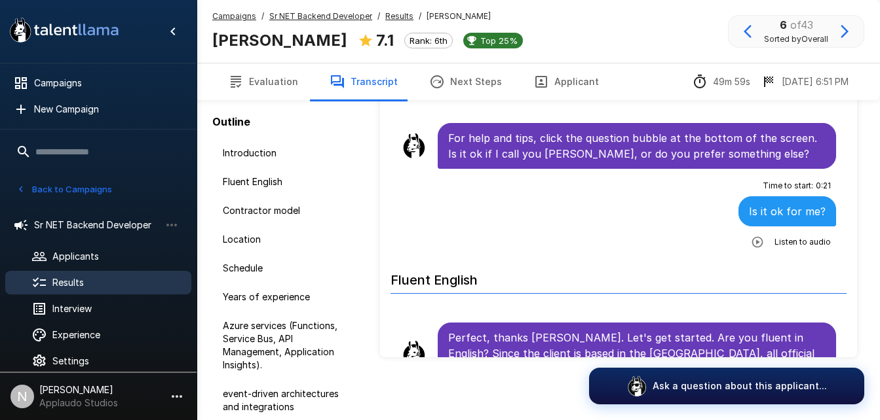
scroll to position [79, 0]
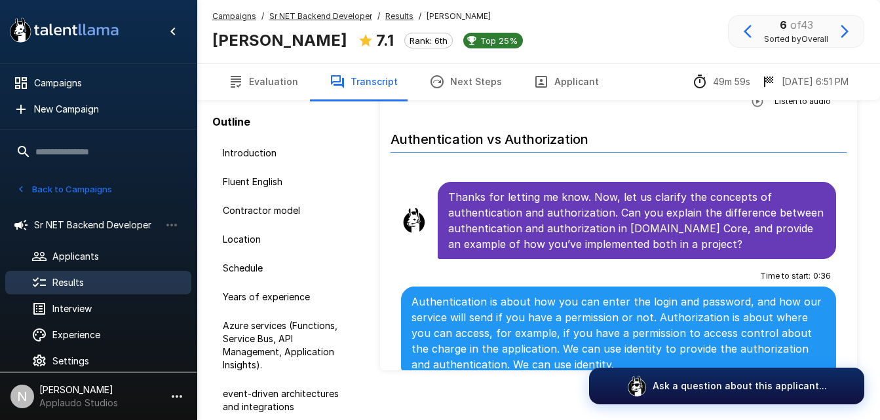
scroll to position [1618, 0]
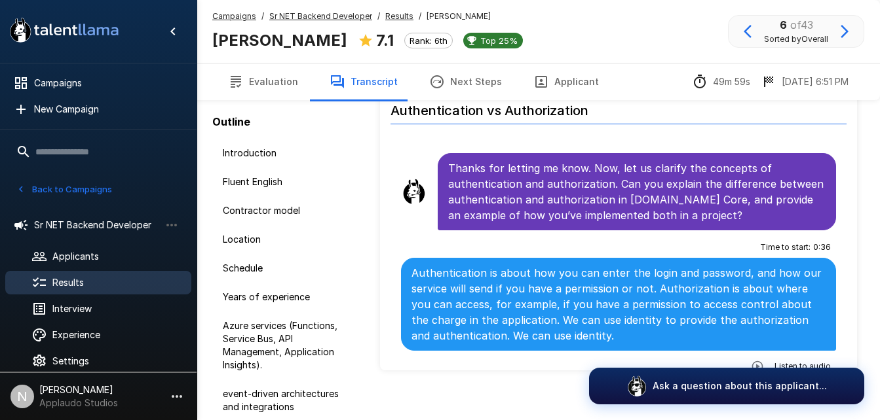
click at [751, 361] on icon "button" at bounding box center [756, 366] width 11 height 11
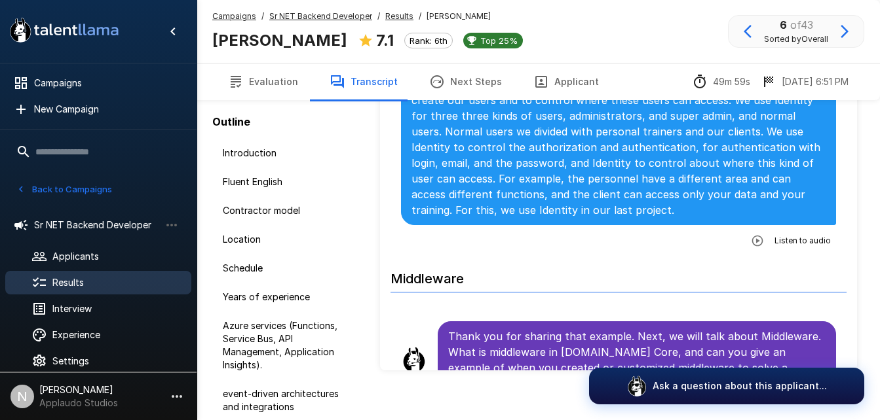
scroll to position [2038, 0]
click at [751, 234] on icon "button" at bounding box center [756, 239] width 11 height 11
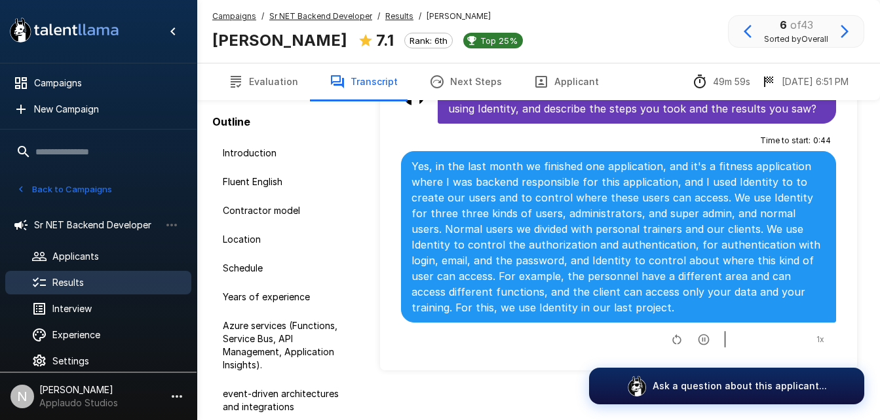
scroll to position [1953, 0]
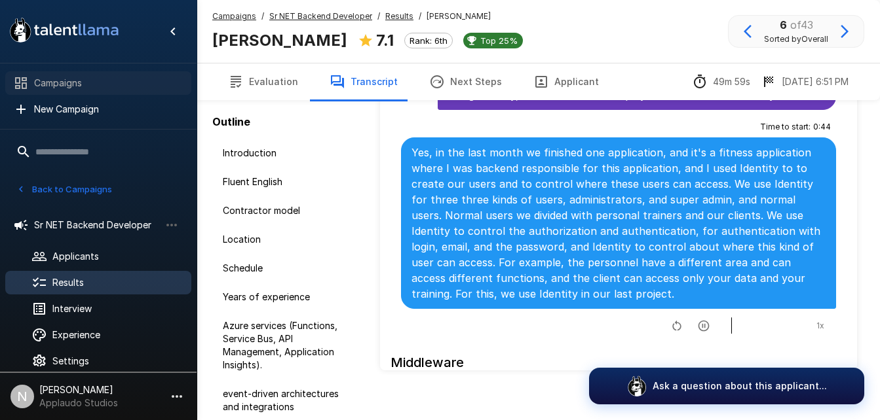
click at [90, 84] on span "Campaigns" at bounding box center [107, 83] width 147 height 13
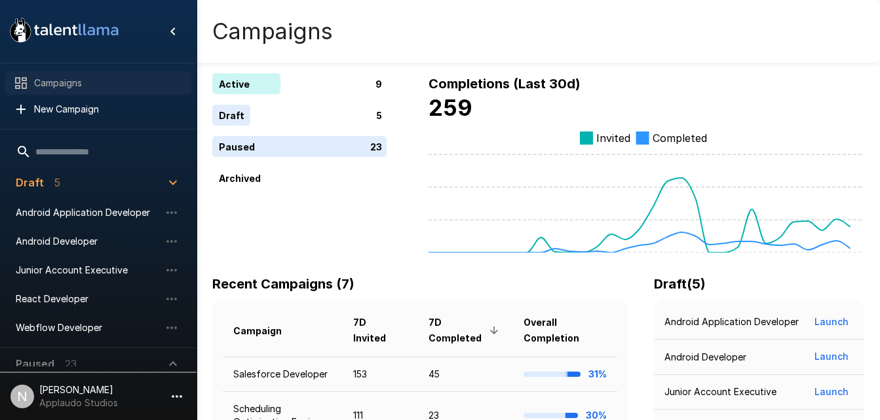
click at [101, 88] on span "Campaigns" at bounding box center [107, 83] width 147 height 13
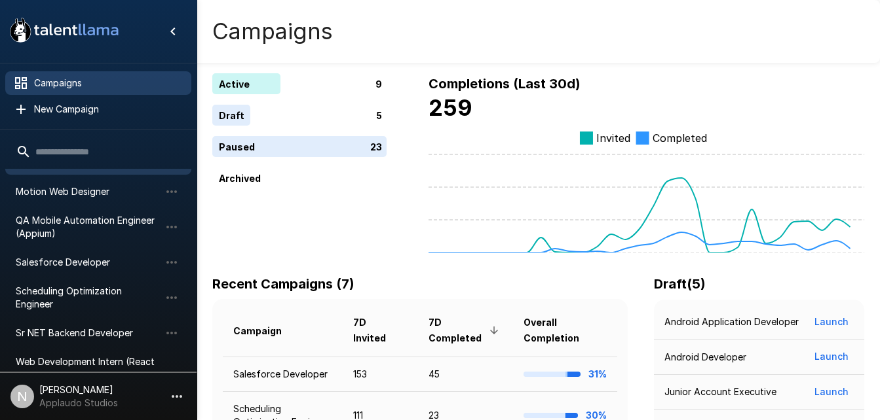
scroll to position [128, 0]
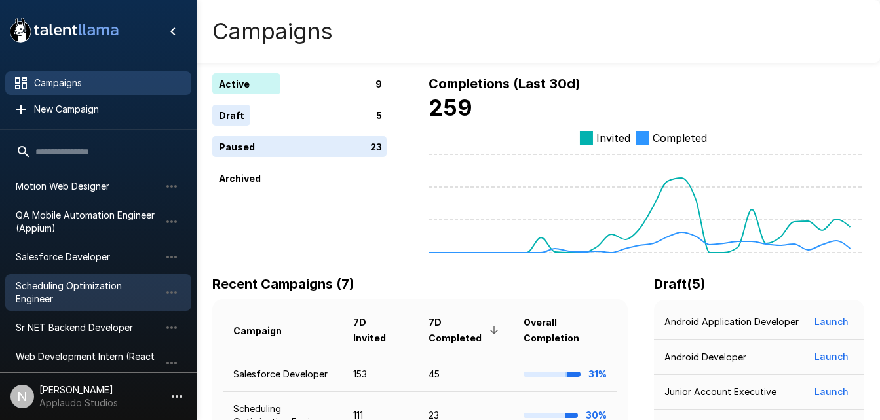
click at [58, 280] on span "Scheduling Optimization Engineer" at bounding box center [88, 293] width 144 height 26
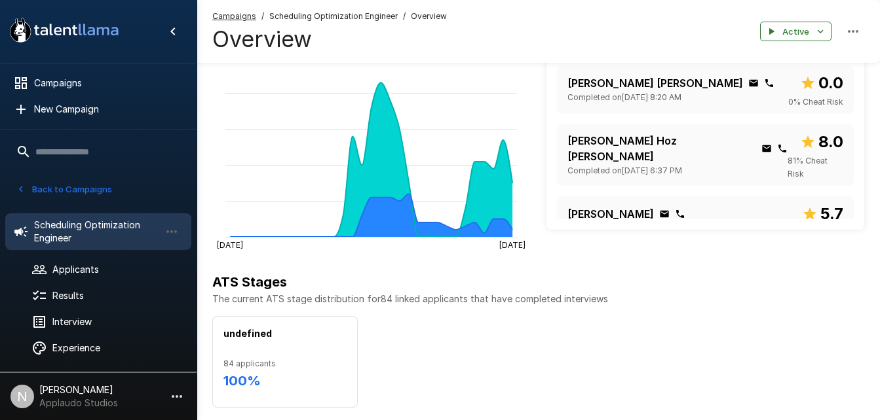
scroll to position [459, 0]
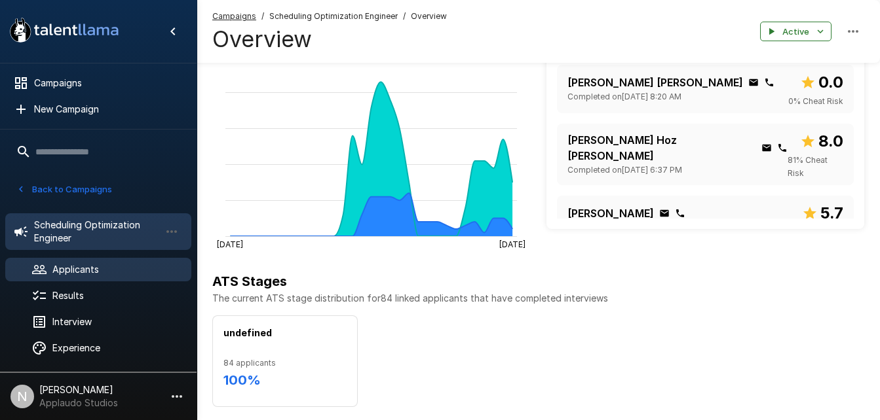
click at [84, 271] on span "Applicants" at bounding box center [116, 269] width 128 height 13
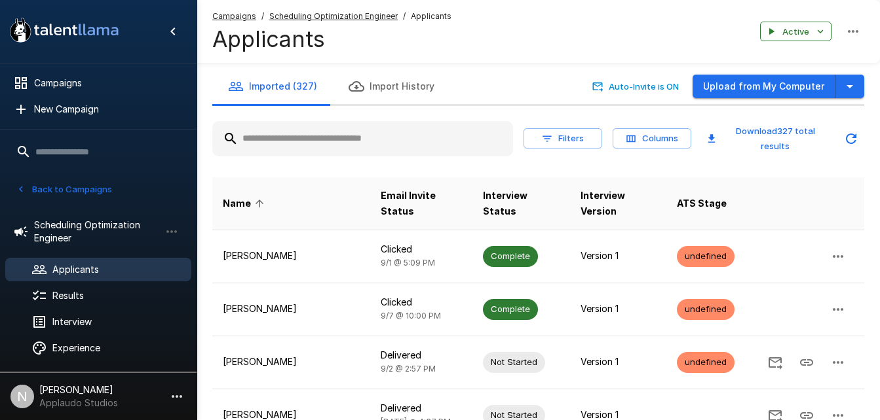
click at [330, 140] on input "text" at bounding box center [362, 139] width 301 height 24
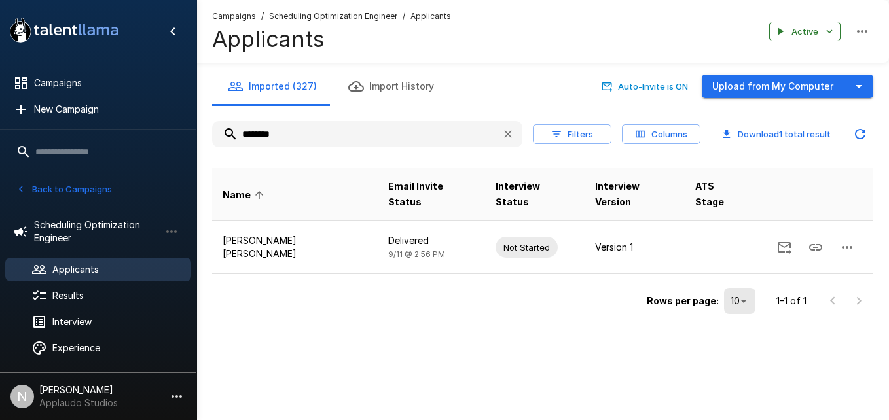
type input "********"
click at [102, 224] on span "Scheduling Optimization Engineer" at bounding box center [97, 232] width 126 height 26
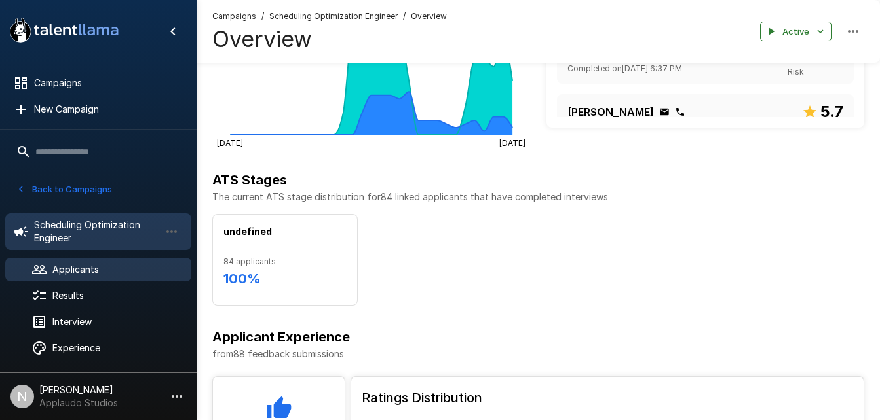
scroll to position [561, 0]
click at [97, 273] on span "Applicants" at bounding box center [116, 269] width 128 height 13
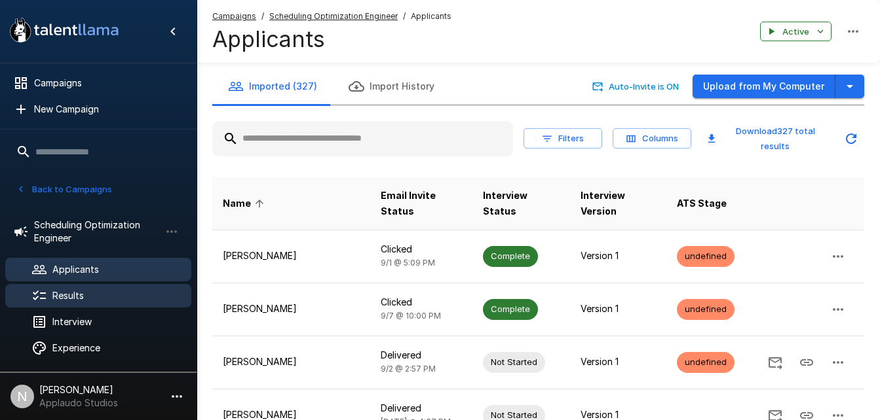
click at [143, 288] on div "Results" at bounding box center [98, 296] width 186 height 24
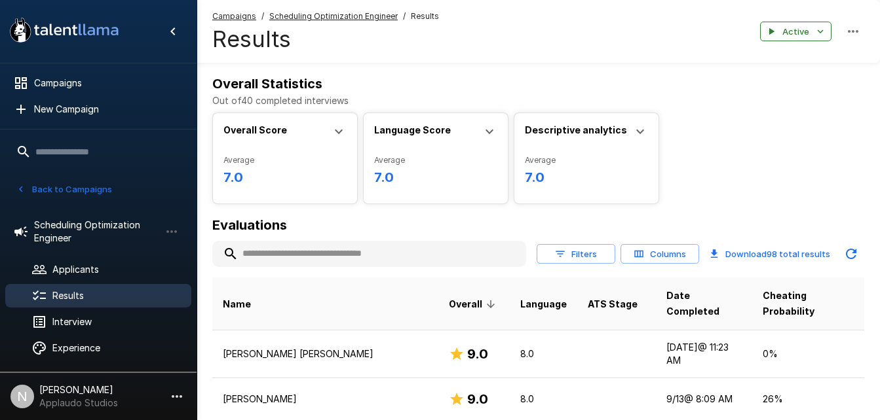
click at [322, 263] on input "text" at bounding box center [369, 254] width 314 height 24
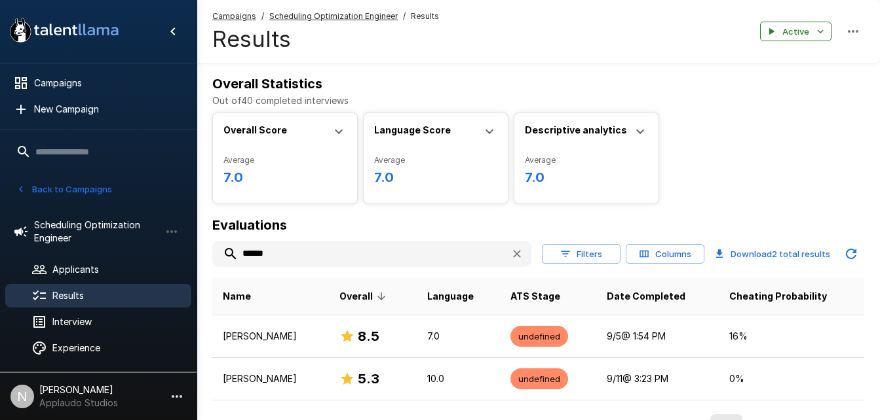
scroll to position [77, 0]
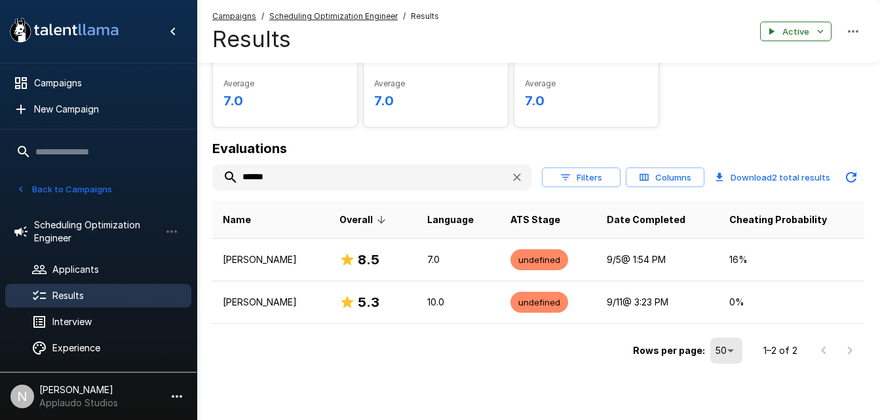
type input "******"
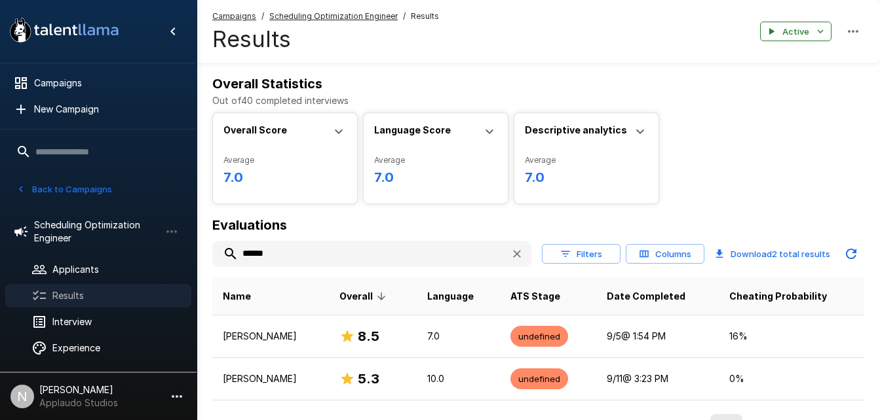
click at [126, 301] on span "Results" at bounding box center [116, 296] width 128 height 13
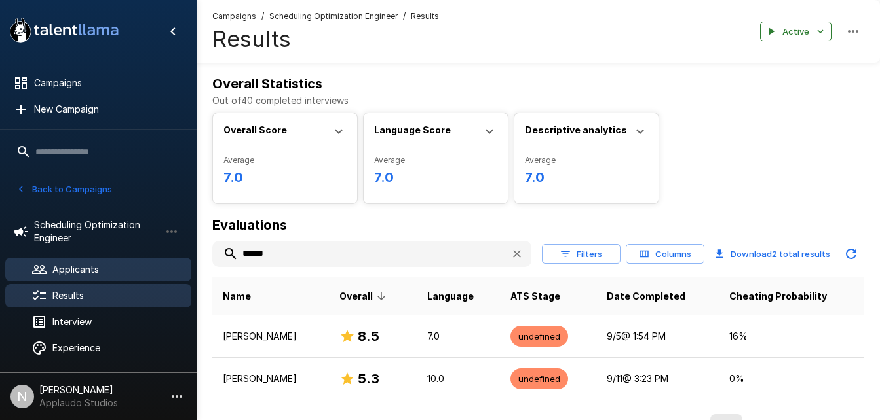
click at [74, 271] on span "Applicants" at bounding box center [116, 269] width 128 height 13
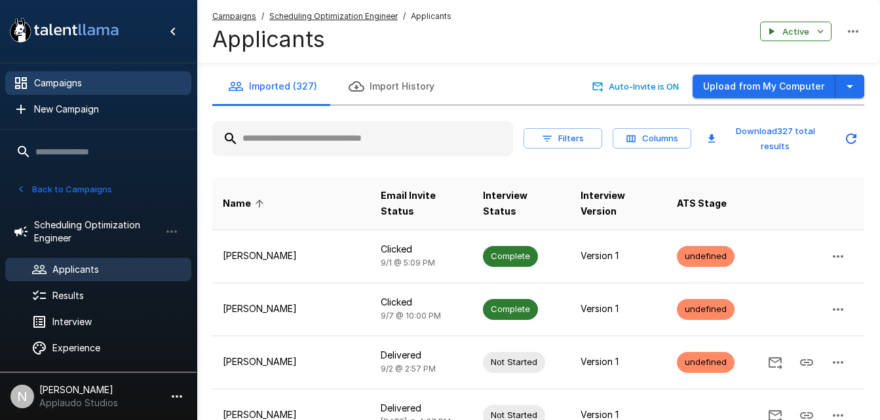
click at [81, 81] on span "Campaigns" at bounding box center [107, 83] width 147 height 13
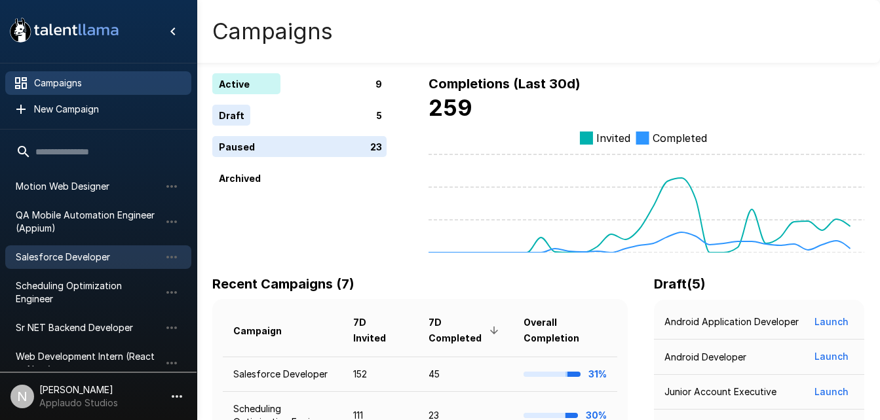
click at [90, 251] on span "Salesforce Developer" at bounding box center [88, 257] width 144 height 13
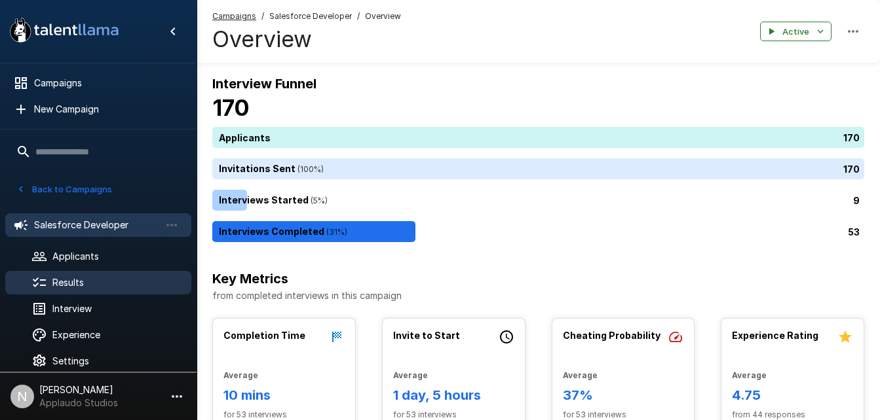
click at [86, 281] on span "Results" at bounding box center [116, 282] width 128 height 13
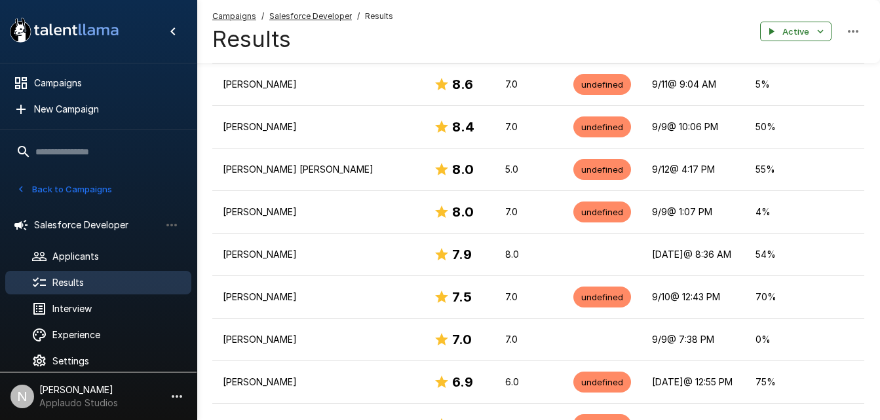
scroll to position [253, 0]
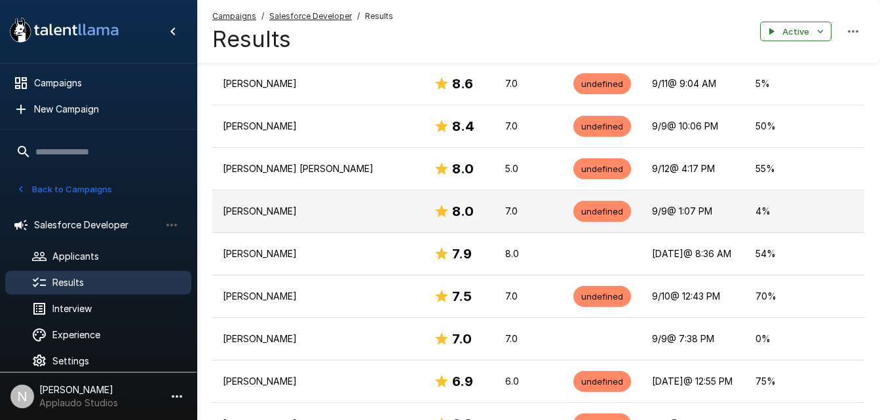
click at [360, 210] on p "[PERSON_NAME]" at bounding box center [318, 211] width 190 height 13
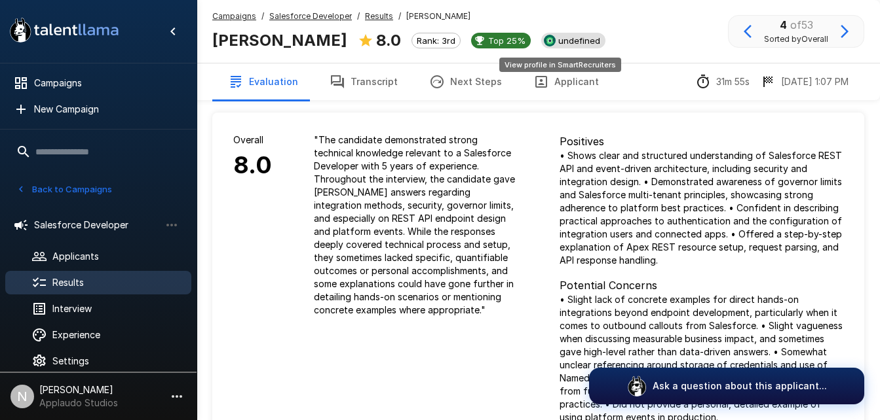
click at [561, 47] on div "undefined" at bounding box center [573, 41] width 64 height 16
click at [105, 290] on span "Results" at bounding box center [116, 282] width 128 height 13
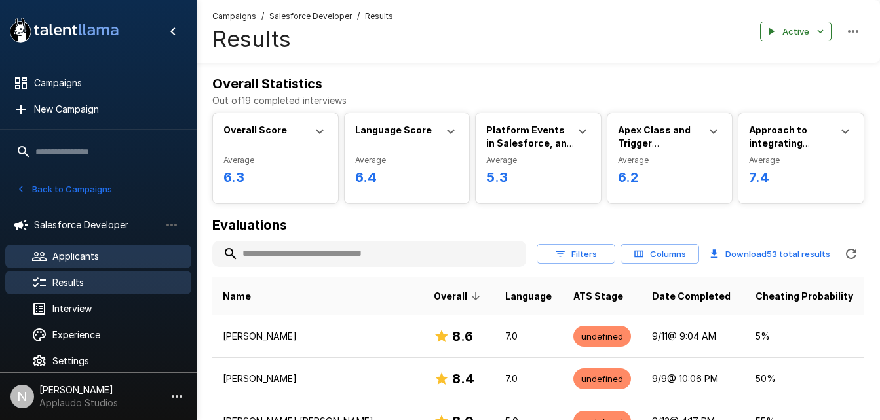
click at [73, 259] on span "Applicants" at bounding box center [116, 256] width 128 height 13
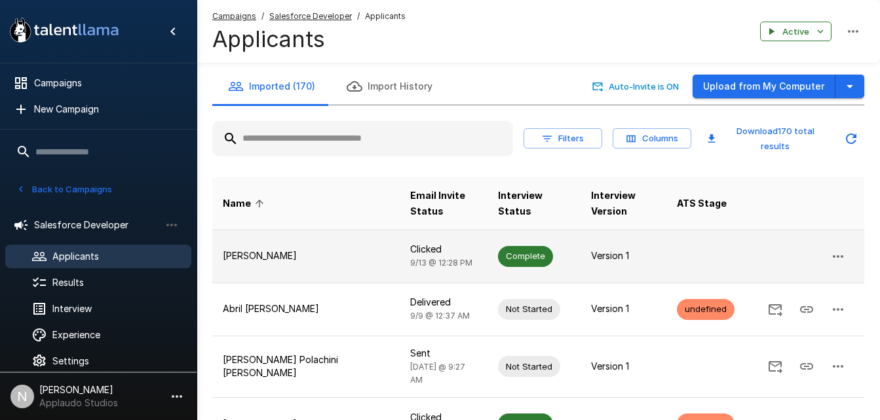
click at [318, 276] on td "[PERSON_NAME]" at bounding box center [305, 256] width 187 height 53
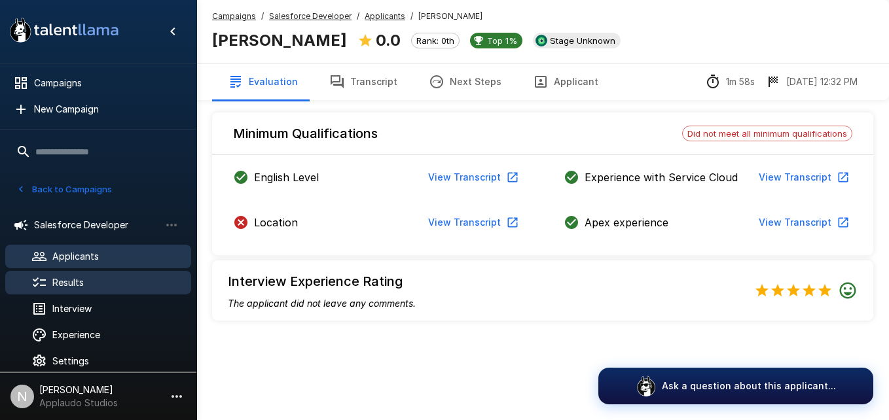
click at [106, 282] on span "Results" at bounding box center [116, 282] width 128 height 13
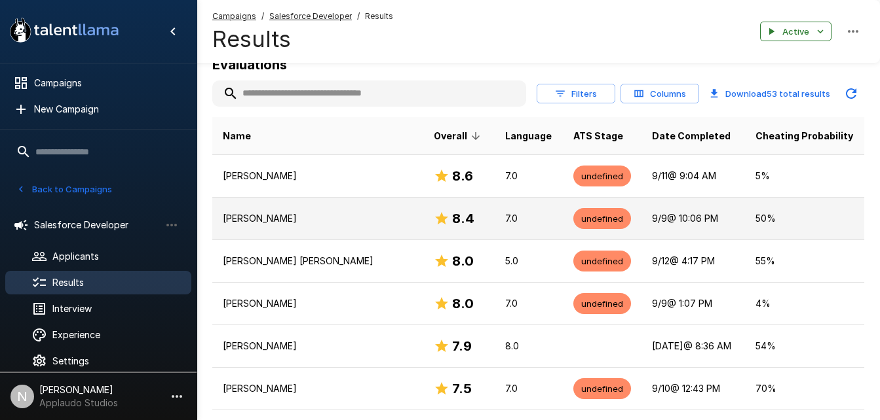
scroll to position [161, 0]
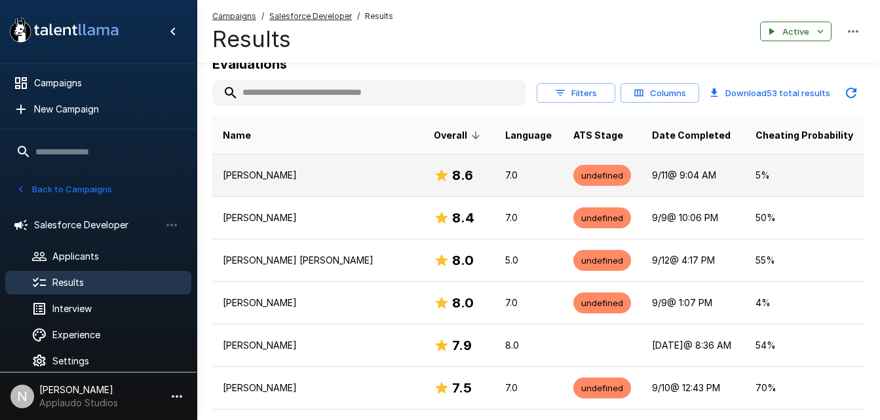
click at [331, 172] on p "[PERSON_NAME]" at bounding box center [318, 175] width 190 height 13
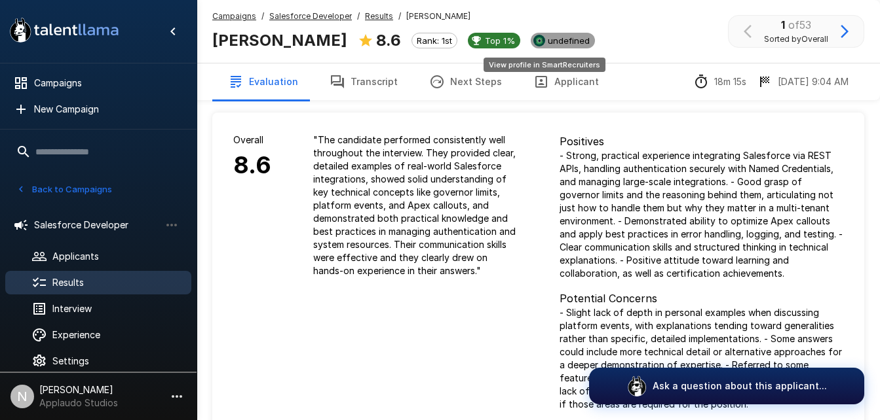
click at [542, 41] on span "undefined" at bounding box center [568, 40] width 52 height 10
